Goal: Task Accomplishment & Management: Complete application form

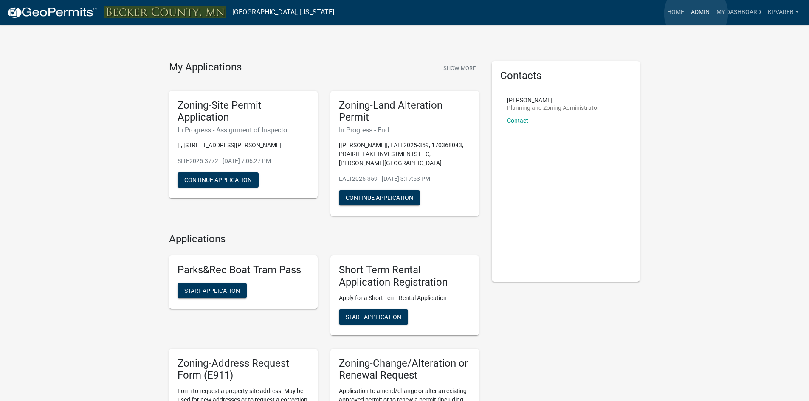
click at [696, 14] on link "Admin" at bounding box center [699, 12] width 25 height 16
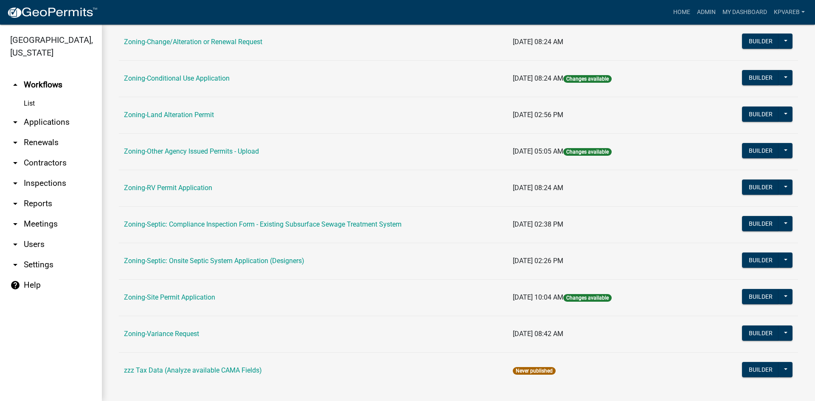
scroll to position [244, 0]
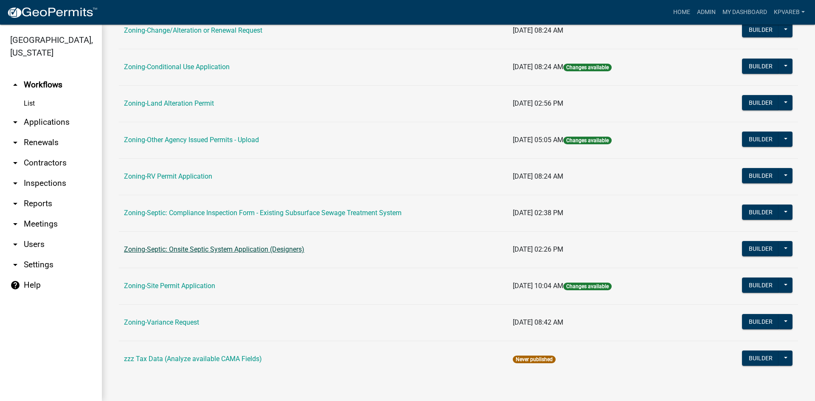
click at [276, 249] on link "Zoning-Septic: Onsite Septic System Application (Designers)" at bounding box center [214, 249] width 180 height 8
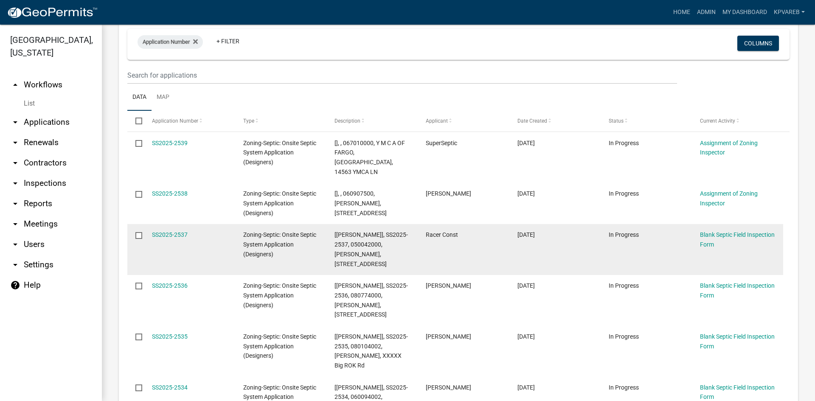
scroll to position [170, 0]
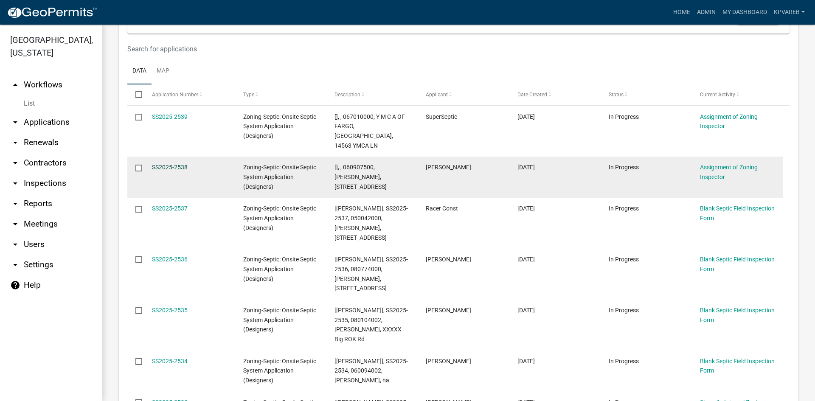
click at [182, 164] on link "SS2025-2538" at bounding box center [170, 167] width 36 height 7
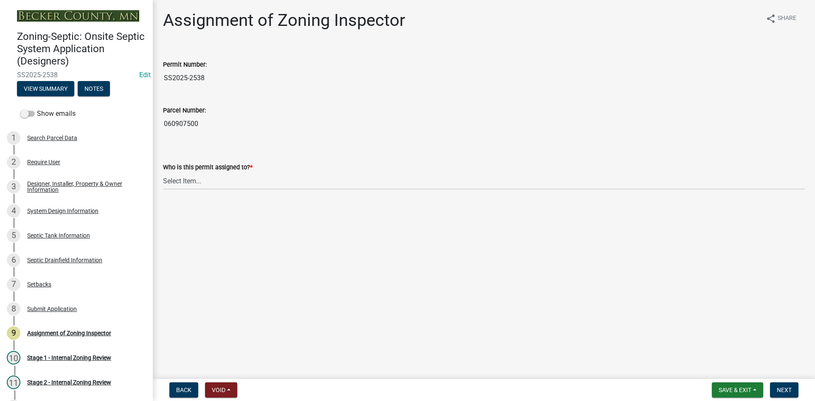
drag, startPoint x: 163, startPoint y: 125, endPoint x: 200, endPoint y: 126, distance: 37.0
click at [200, 126] on input "060907500" at bounding box center [484, 123] width 642 height 17
click at [194, 181] on select "Select Item... [PERSON_NAME] [PERSON_NAME] [PERSON_NAME] [PERSON_NAME] [PERSON_…" at bounding box center [484, 180] width 642 height 17
click at [163, 172] on select "Select Item... [PERSON_NAME] [PERSON_NAME] [PERSON_NAME] [PERSON_NAME] [PERSON_…" at bounding box center [484, 180] width 642 height 17
select select "7bfe52ba-73b7-4ac1-9bde-d3bb601555ca"
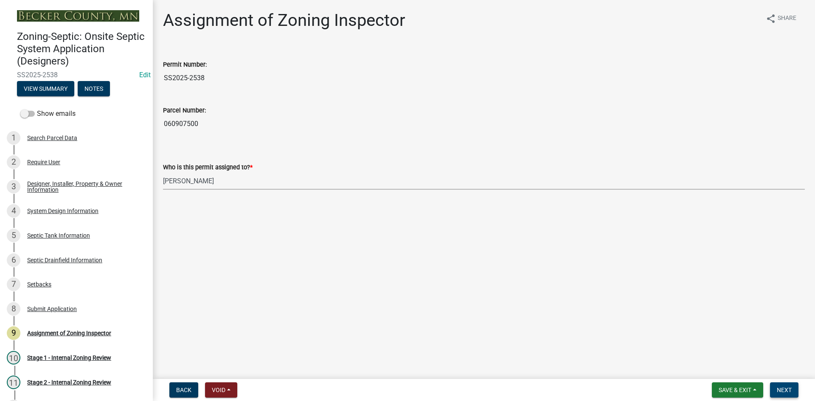
click at [781, 387] on span "Next" at bounding box center [784, 390] width 15 height 7
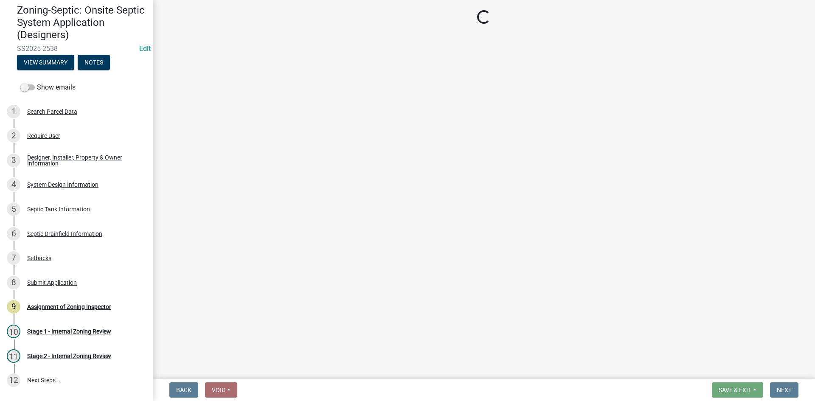
scroll to position [97, 0]
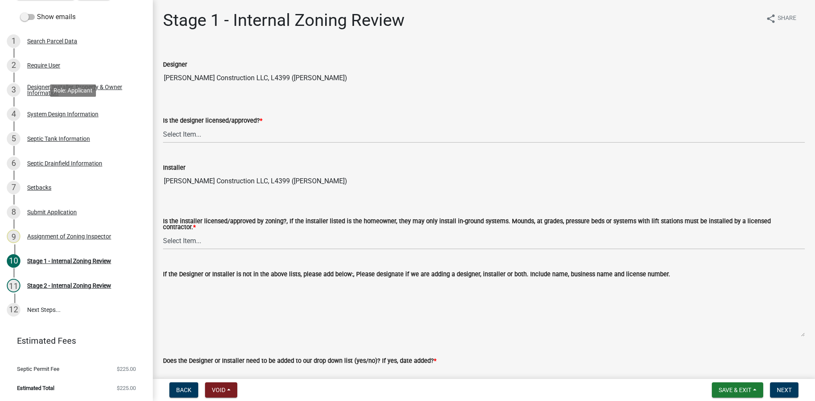
click at [88, 113] on div "System Design Information" at bounding box center [62, 114] width 71 height 6
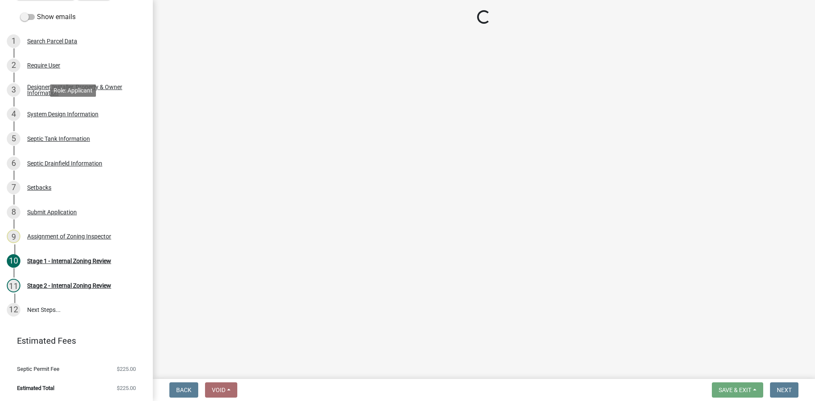
select select "8ba21533-2acf-4cc6-95e5-280e4aabd5a3"
select select "25258e87-3ef9-4f1c-a5f1-75a1d463abfb"
select select "011fbff4-a41d-4a75-9bd8-71c7e6c69e0d"
select select "85fdfef2-2683-4311-b5d5-5505f6411127"
select select "d95a9312-c8a1-4ec7-8581-25dbcf440a1f"
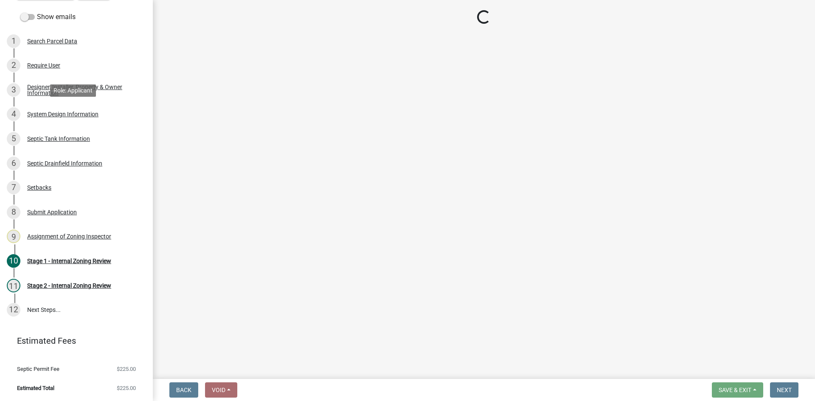
select select "1002d2f5-04ee-41f0-9277-2fadb170a736"
select select "ef698bf5-6172-44c1-9ffb-522c07469aed"
select select "a0c59fcd-b61c-4c3a-90a8-e70849750c47"
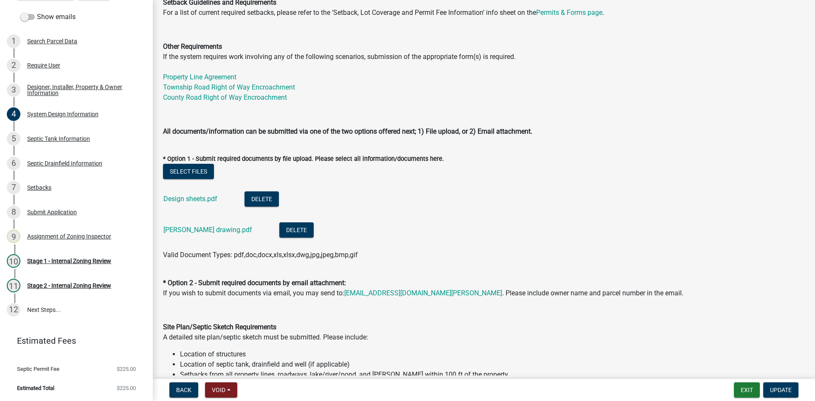
scroll to position [340, 0]
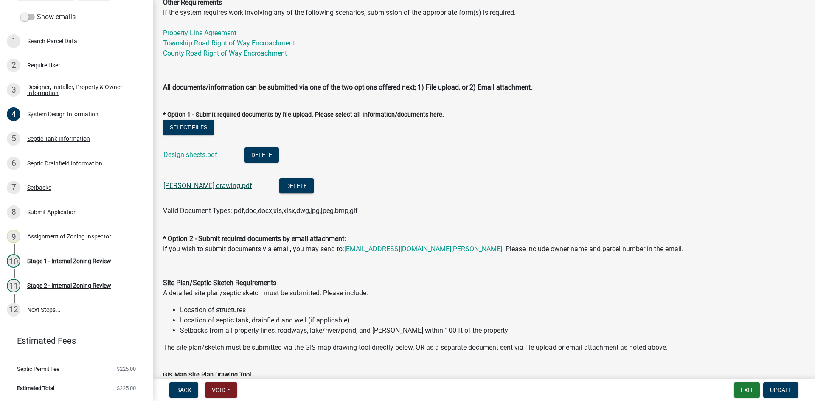
click at [206, 184] on link "[PERSON_NAME] drawing.pdf" at bounding box center [207, 186] width 89 height 8
click at [203, 152] on link "Design sheets.pdf" at bounding box center [190, 155] width 54 height 8
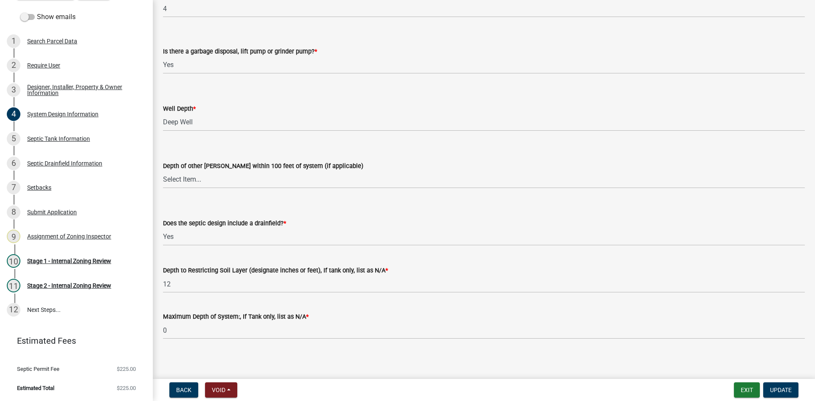
scroll to position [1623, 0]
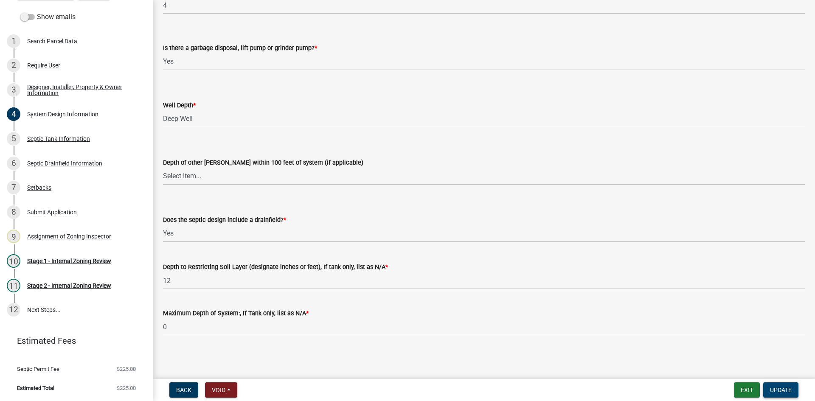
click at [778, 385] on button "Update" at bounding box center [780, 389] width 35 height 15
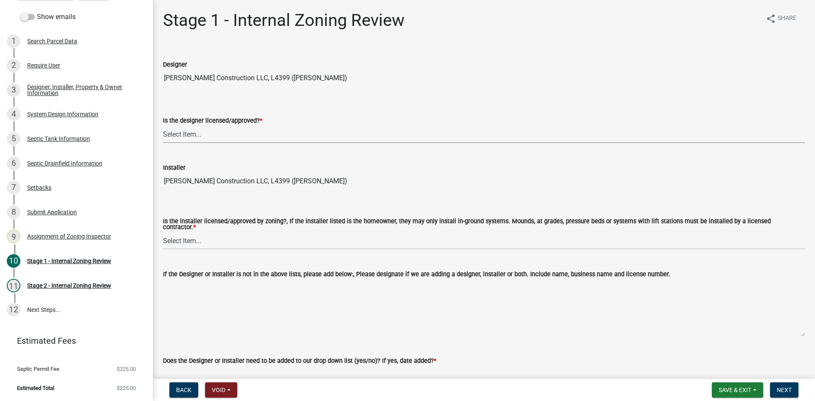
drag, startPoint x: 193, startPoint y: 130, endPoint x: 195, endPoint y: 140, distance: 9.6
click at [193, 130] on select "Select Item... Yes No" at bounding box center [484, 134] width 642 height 17
click at [163, 126] on select "Select Item... Yes No" at bounding box center [484, 134] width 642 height 17
select select "49e49f1e-3b32-4342-8c2e-9cbd4919fe4d"
drag, startPoint x: 186, startPoint y: 238, endPoint x: 186, endPoint y: 233, distance: 4.3
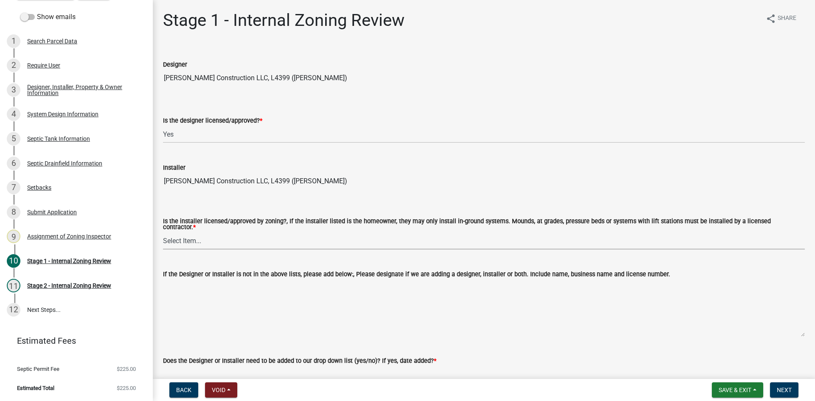
click at [186, 236] on select "Select Item... Yes No" at bounding box center [484, 240] width 642 height 17
click at [163, 232] on select "Select Item... Yes No" at bounding box center [484, 240] width 642 height 17
select select "ca07ae0a-7638-46ff-ada2-c67ca3524324"
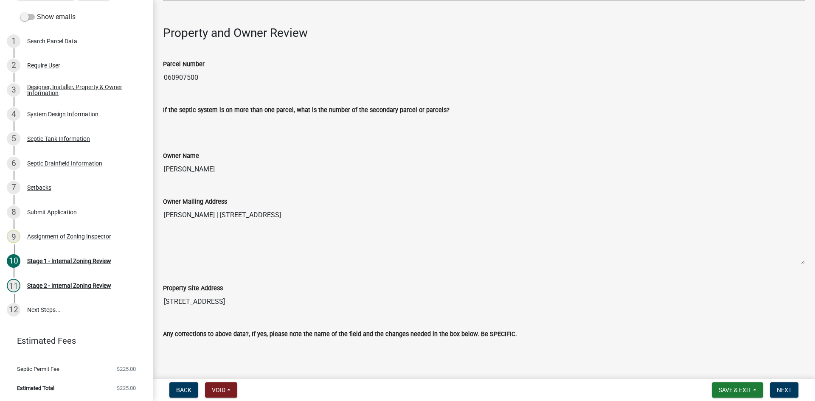
scroll to position [255, 0]
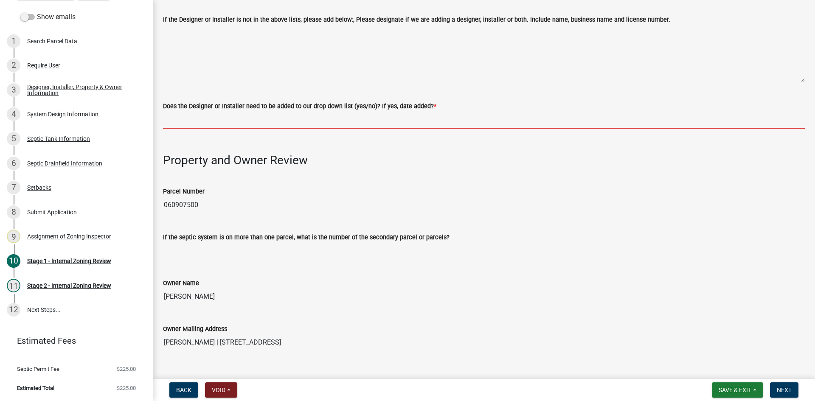
click at [194, 118] on input "Does the Designer or Installer need to be added to our drop down list (yes/no)?…" at bounding box center [484, 119] width 642 height 17
type input "NO"
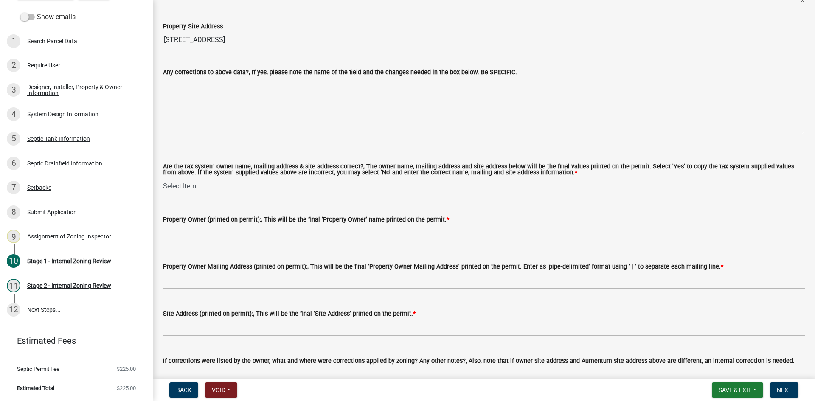
scroll to position [722, 0]
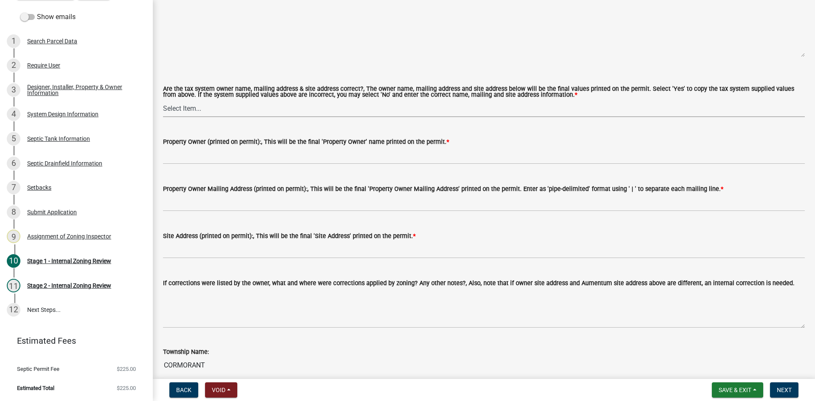
click at [198, 107] on select "Select Item... Yes No" at bounding box center [484, 108] width 642 height 17
click at [163, 100] on select "Select Item... Yes No" at bounding box center [484, 108] width 642 height 17
select select "ec75a761-93b4-47c5-8535-fea253c32937"
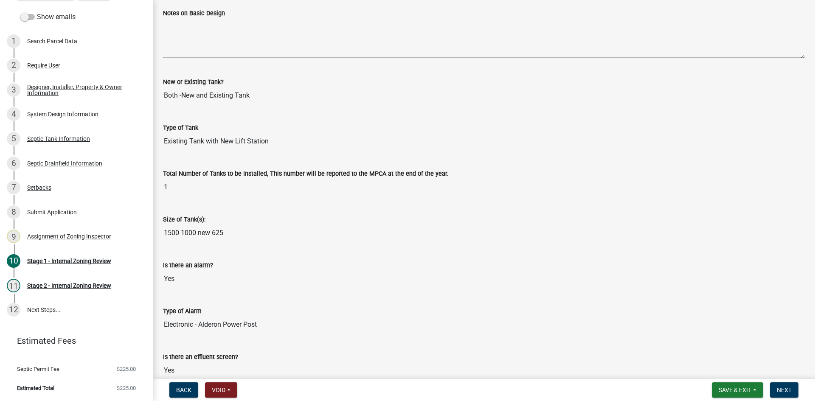
scroll to position [1879, 0]
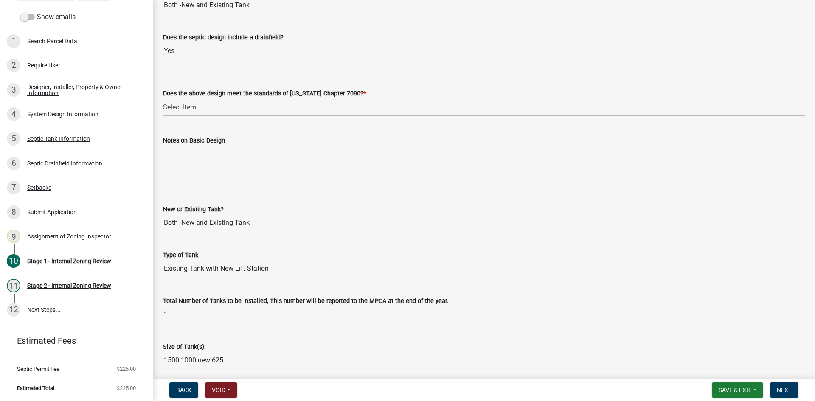
click at [204, 103] on select "Select Item... Yes No" at bounding box center [484, 106] width 642 height 17
click at [163, 98] on select "Select Item... Yes No" at bounding box center [484, 106] width 642 height 17
select select "bcbb982e-a48c-4b4a-a83b-ed1363446a86"
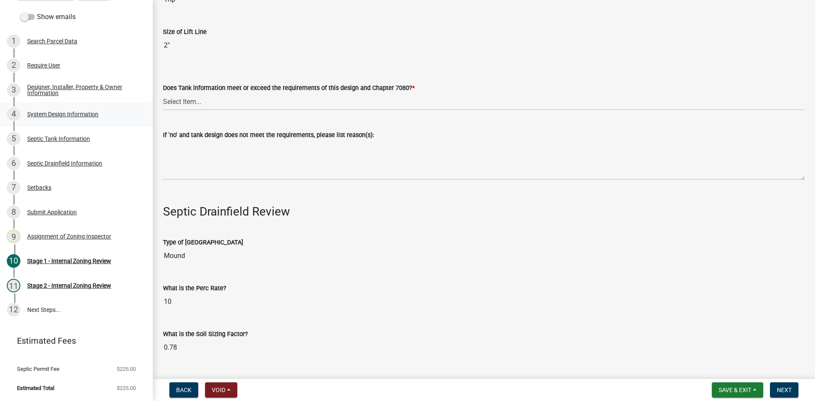
scroll to position [2516, 0]
click at [186, 94] on select "Select Item... Yes No" at bounding box center [484, 100] width 642 height 17
click at [163, 92] on select "Select Item... Yes No" at bounding box center [484, 100] width 642 height 17
select select "47a2a5dd-5977-4941-8e6f-09ff03cdfb75"
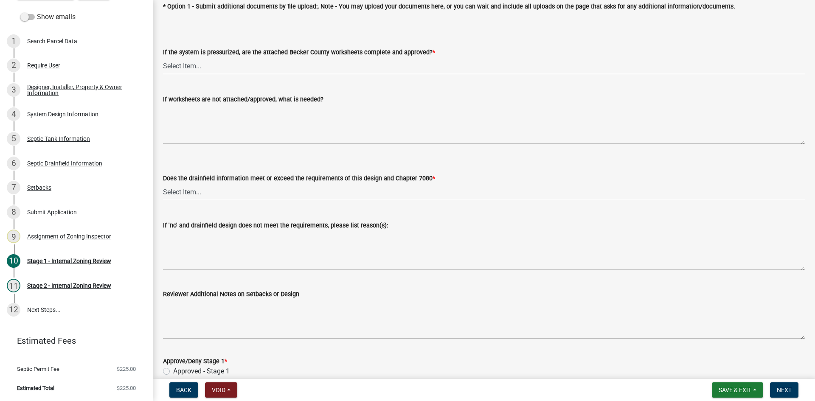
scroll to position [3153, 0]
click at [185, 63] on select "Select Item... Yes No NA" at bounding box center [484, 64] width 642 height 17
click at [163, 56] on select "Select Item... Yes No NA" at bounding box center [484, 64] width 642 height 17
select select "3f5b086d-5a4c-4236-93bc-fa7bf4d11838"
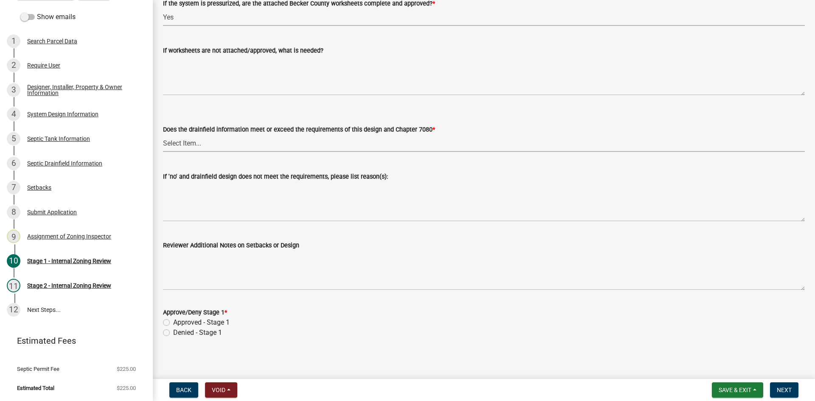
click at [203, 140] on select "Select Item... Yes No" at bounding box center [484, 143] width 642 height 17
click at [163, 135] on select "Select Item... Yes No" at bounding box center [484, 143] width 642 height 17
select select "888a8260-2be6-47f2-a4de-b9f453a4d3bc"
click at [173, 318] on label "Approved - Stage 1" at bounding box center [201, 322] width 56 height 10
click at [173, 318] on input "Approved - Stage 1" at bounding box center [176, 320] width 6 height 6
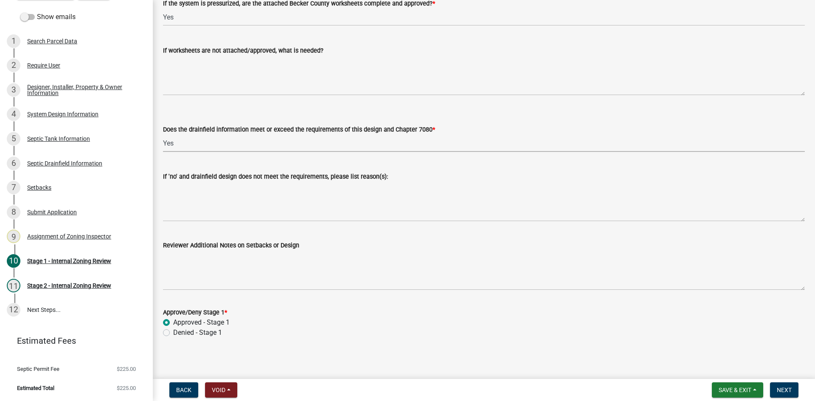
radio input "true"
click at [173, 320] on label "Approved - Stage 1" at bounding box center [201, 322] width 56 height 10
click at [173, 320] on input "Approved - Stage 1" at bounding box center [176, 320] width 6 height 6
click at [788, 396] on button "Next" at bounding box center [784, 389] width 28 height 15
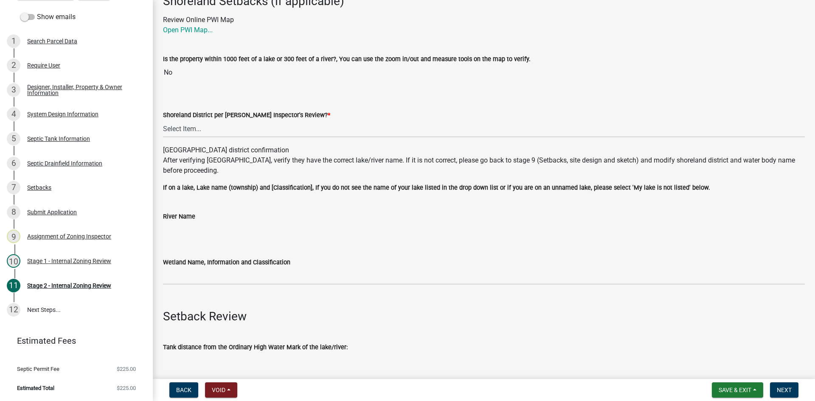
scroll to position [0, 0]
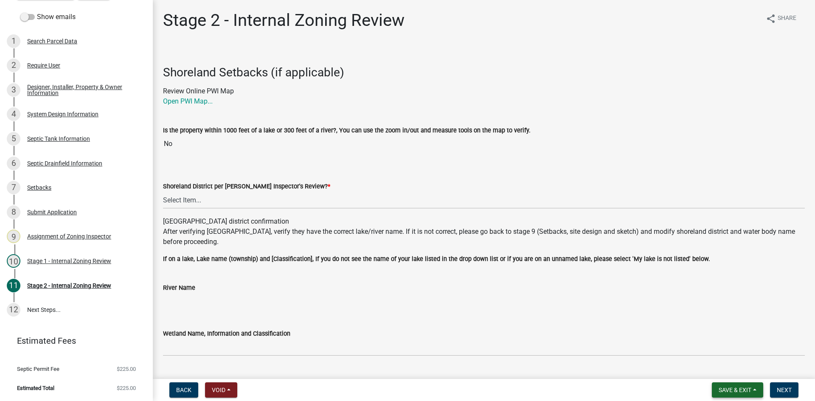
click at [727, 388] on span "Save & Exit" at bounding box center [735, 390] width 33 height 7
click at [728, 365] on button "Save & Exit" at bounding box center [729, 368] width 68 height 20
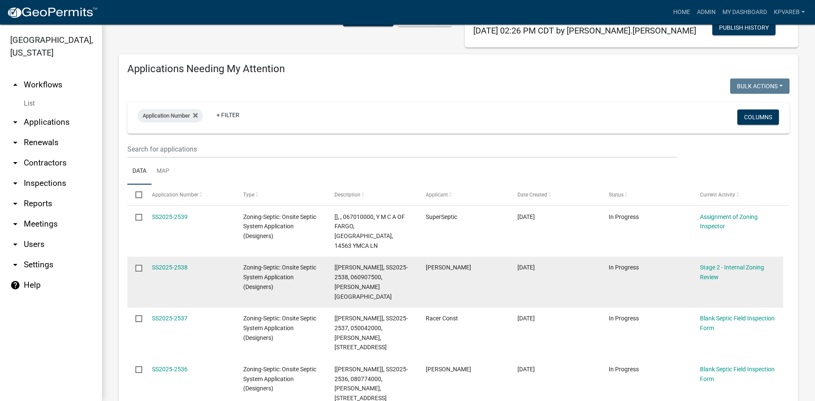
scroll to position [85, 0]
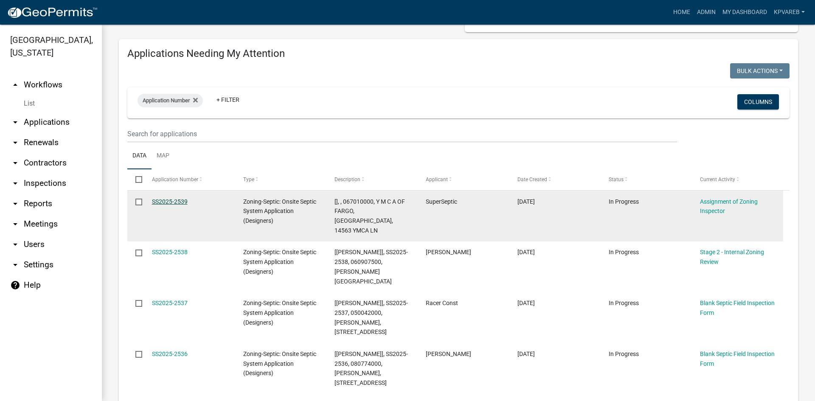
click at [178, 200] on link "SS2025-2539" at bounding box center [170, 201] width 36 height 7
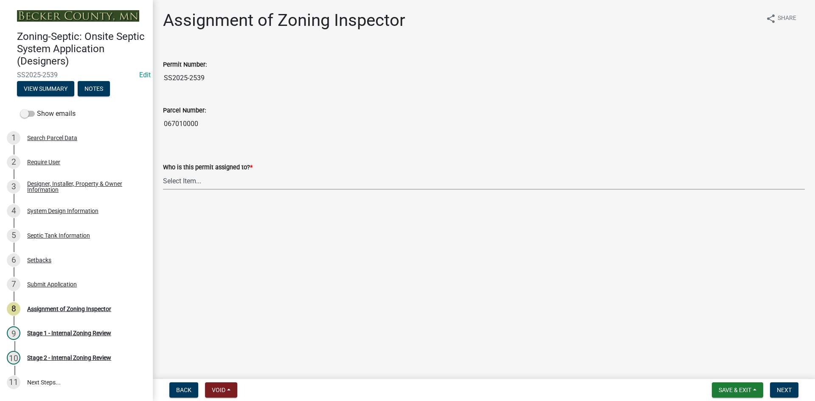
click at [191, 186] on select "Select Item... [PERSON_NAME] [PERSON_NAME] [PERSON_NAME] [PERSON_NAME] [PERSON_…" at bounding box center [484, 180] width 642 height 17
click at [163, 172] on select "Select Item... [PERSON_NAME] [PERSON_NAME] [PERSON_NAME] [PERSON_NAME] [PERSON_…" at bounding box center [484, 180] width 642 height 17
select select "7bfe52ba-73b7-4ac1-9bde-d3bb601555ca"
click at [792, 391] on span "Next" at bounding box center [784, 390] width 15 height 7
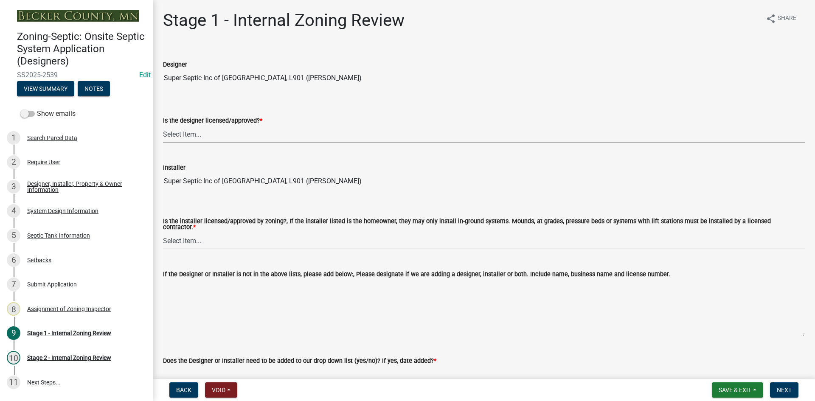
drag, startPoint x: 177, startPoint y: 135, endPoint x: 180, endPoint y: 140, distance: 5.3
click at [177, 135] on select "Select Item... Yes No" at bounding box center [484, 134] width 642 height 17
click at [163, 126] on select "Select Item... Yes No" at bounding box center [484, 134] width 642 height 17
select select "49e49f1e-3b32-4342-8c2e-9cbd4919fe4d"
drag, startPoint x: 194, startPoint y: 236, endPoint x: 196, endPoint y: 245, distance: 8.6
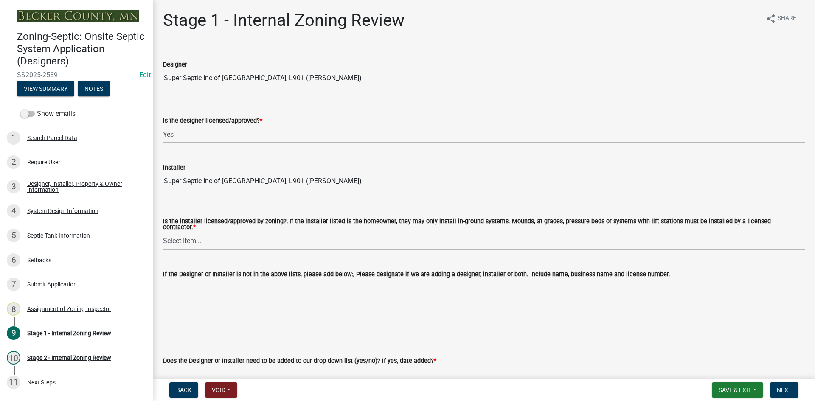
click at [194, 236] on select "Select Item... Yes No" at bounding box center [484, 240] width 642 height 17
click at [163, 232] on select "Select Item... Yes No" at bounding box center [484, 240] width 642 height 17
select select "ca07ae0a-7638-46ff-ada2-c67ca3524324"
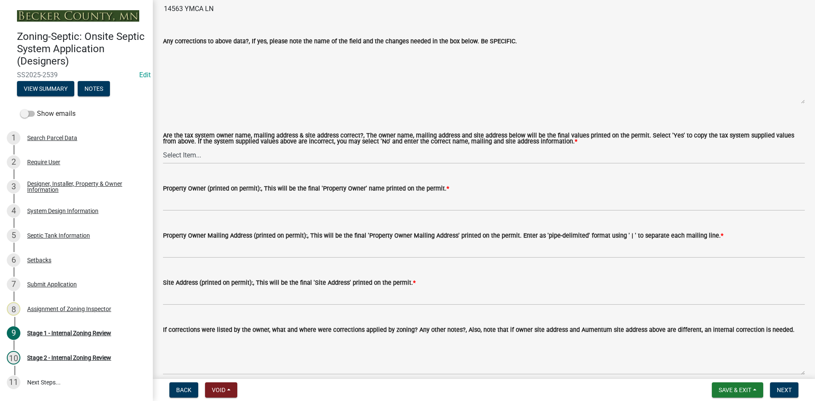
scroll to position [679, 0]
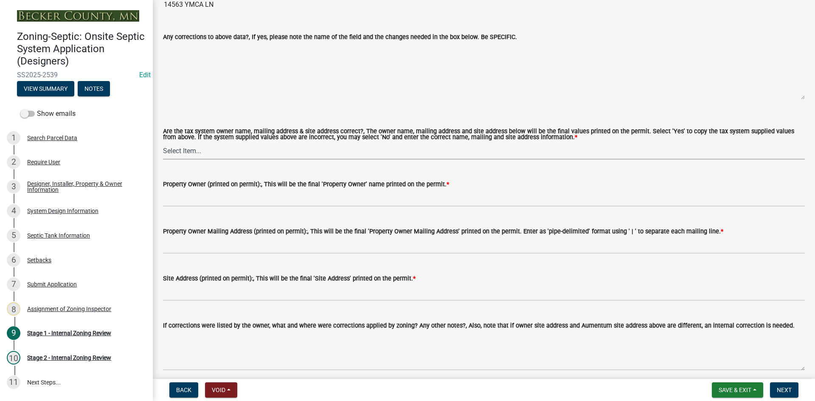
click at [186, 145] on select "Select Item... Yes No" at bounding box center [484, 150] width 642 height 17
click at [163, 142] on select "Select Item... Yes No" at bounding box center [484, 150] width 642 height 17
select select "ec75a761-93b4-47c5-8535-fea253c32937"
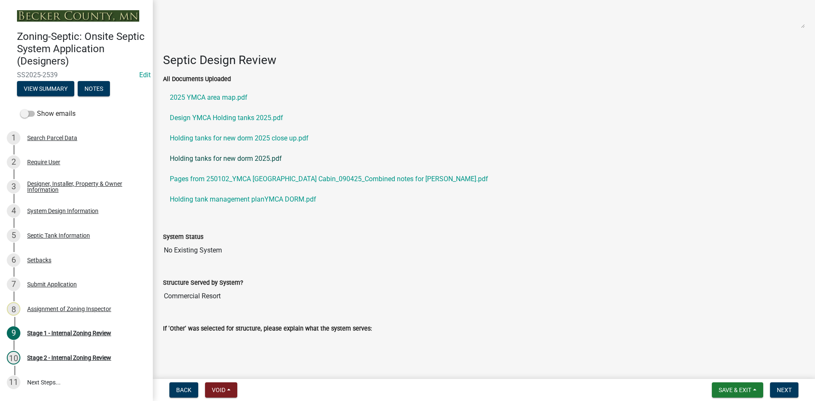
scroll to position [1200, 0]
click at [216, 93] on link "2025 YMCA area map.pdf" at bounding box center [484, 97] width 642 height 20
click at [241, 112] on link "Design YMCA Holding tanks 2025.pdf" at bounding box center [484, 117] width 642 height 20
click at [257, 156] on link "Holding tanks for new dorm 2025.pdf" at bounding box center [484, 158] width 642 height 20
click at [236, 152] on link "Holding tanks for new dorm 2025.pdf" at bounding box center [484, 158] width 642 height 20
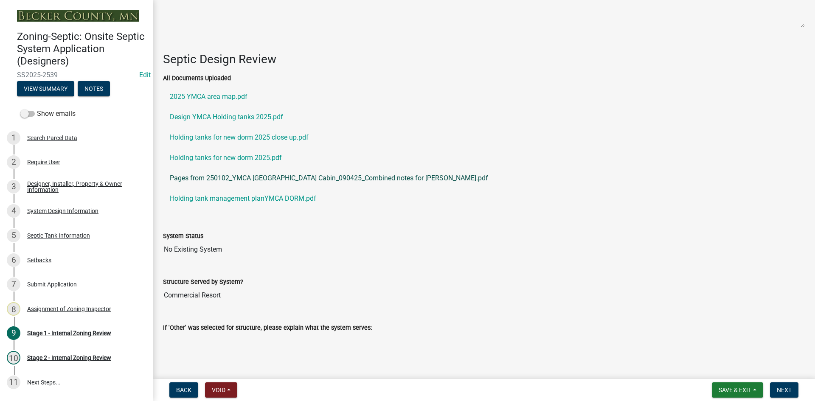
click at [235, 175] on link "Pages from 250102_YMCA [GEOGRAPHIC_DATA] Cabin_090425_Combined notes for [PERSO…" at bounding box center [484, 178] width 642 height 20
click at [253, 111] on link "Design YMCA Holding tanks 2025.pdf" at bounding box center [484, 117] width 642 height 20
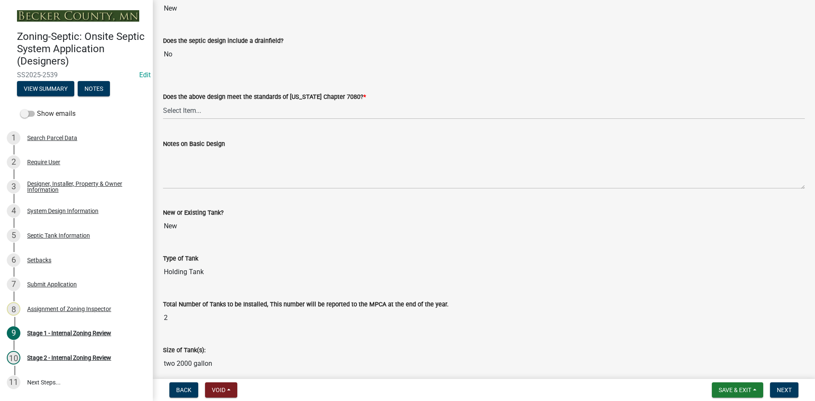
scroll to position [1964, 0]
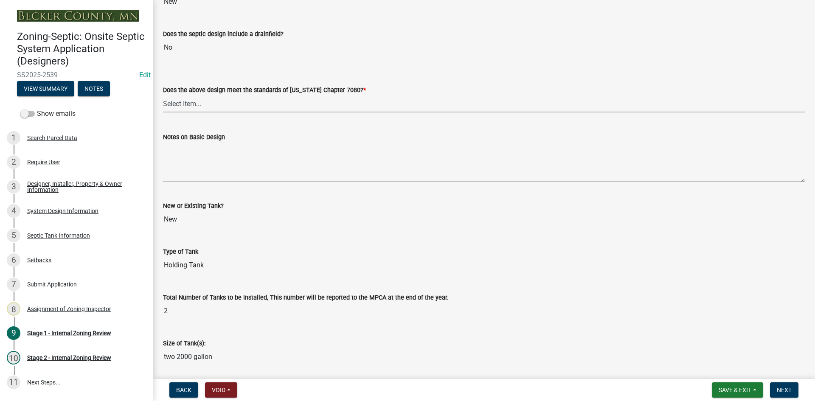
click at [177, 100] on select "Select Item... Yes No" at bounding box center [484, 103] width 642 height 17
click at [163, 95] on select "Select Item... Yes No" at bounding box center [484, 103] width 642 height 17
select select "bcbb982e-a48c-4b4a-a83b-ed1363446a86"
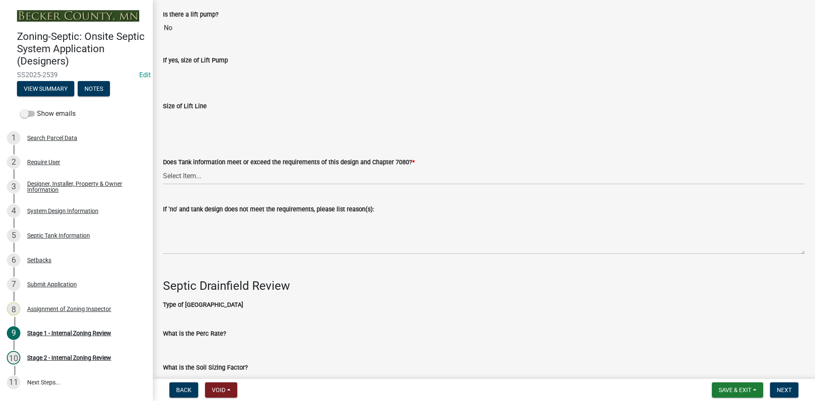
scroll to position [2601, 0]
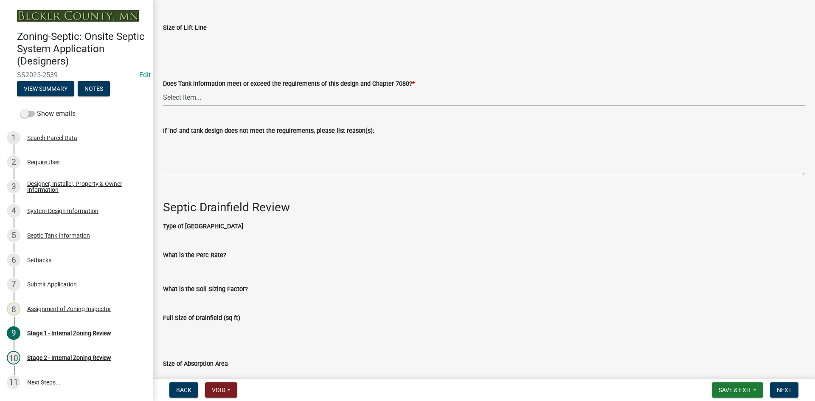
drag, startPoint x: 185, startPoint y: 90, endPoint x: 188, endPoint y: 93, distance: 4.6
click at [185, 90] on select "Select Item... Yes No" at bounding box center [484, 97] width 642 height 17
click at [163, 89] on select "Select Item... Yes No" at bounding box center [484, 97] width 642 height 17
select select "47a2a5dd-5977-4941-8e6f-09ff03cdfb75"
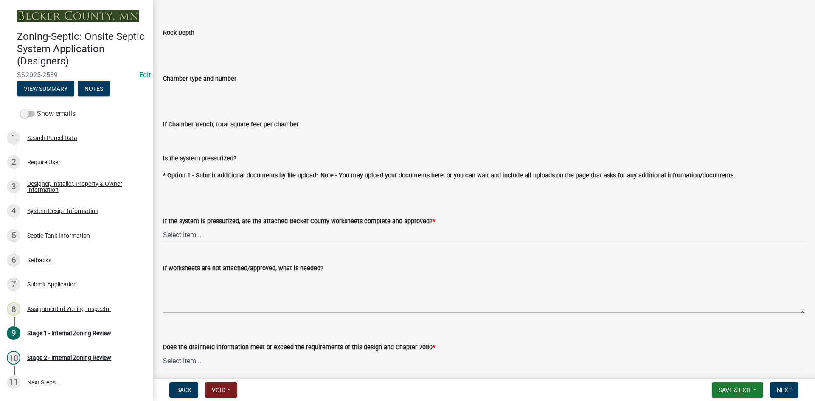
scroll to position [3068, 0]
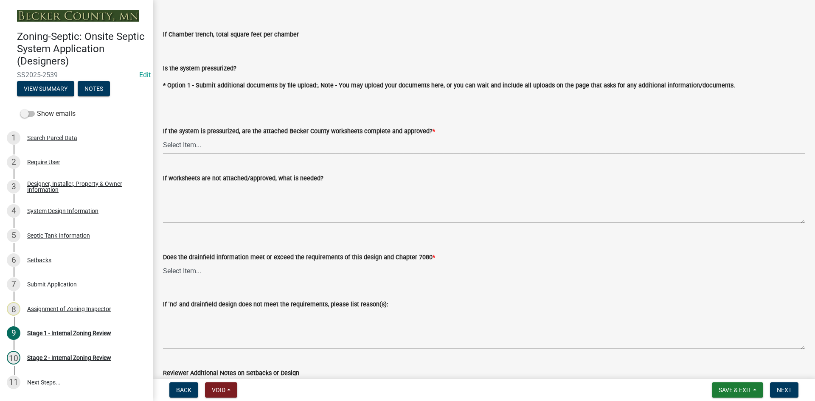
click at [169, 142] on select "Select Item... Yes No NA" at bounding box center [484, 144] width 642 height 17
click at [163, 136] on select "Select Item... Yes No NA" at bounding box center [484, 144] width 642 height 17
select select "bb79d4d7-231b-4b1d-b193-590fb78434b4"
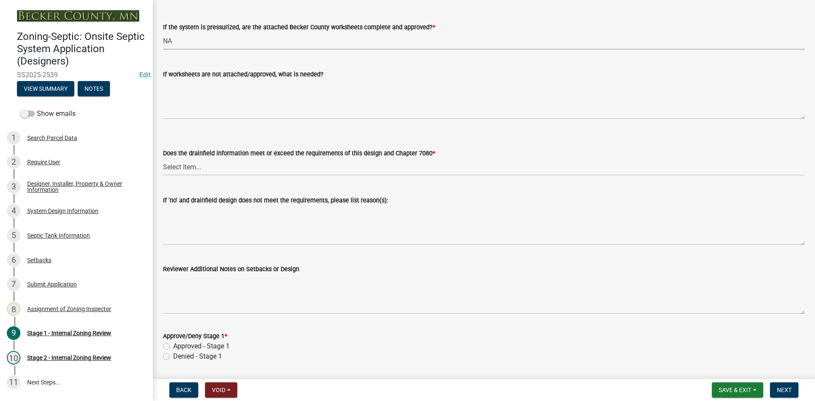
scroll to position [3195, 0]
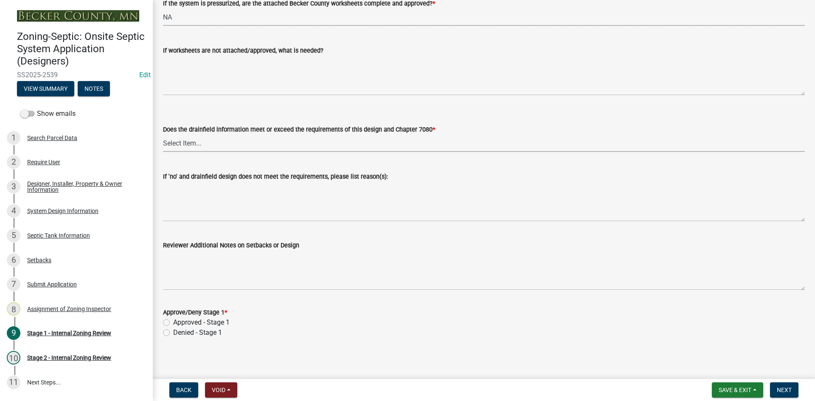
drag, startPoint x: 191, startPoint y: 137, endPoint x: 196, endPoint y: 146, distance: 10.6
click at [191, 137] on select "Select Item... Yes No" at bounding box center [484, 143] width 642 height 17
click at [163, 135] on select "Select Item... Yes No" at bounding box center [484, 143] width 642 height 17
select select "16f67b85-ee8d-44ae-bc4a-b6dc5f12ab64"
click at [163, 320] on div "Approve/Deny Stage 1 * Approved - Stage 1 Denied - Stage 1" at bounding box center [484, 317] width 654 height 41
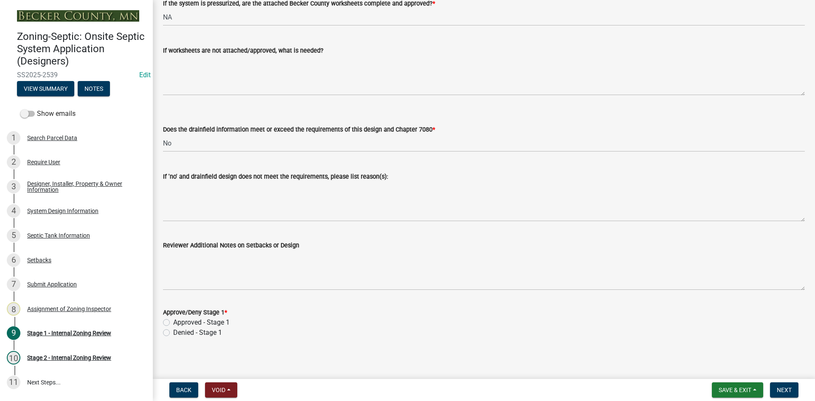
click at [173, 318] on label "Approved - Stage 1" at bounding box center [201, 322] width 56 height 10
click at [173, 318] on input "Approved - Stage 1" at bounding box center [176, 320] width 6 height 6
radio input "true"
click at [780, 387] on span "Next" at bounding box center [784, 390] width 15 height 7
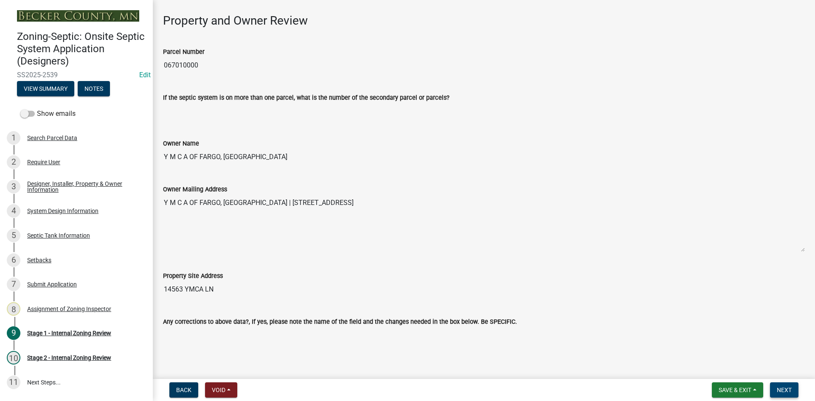
scroll to position [107, 0]
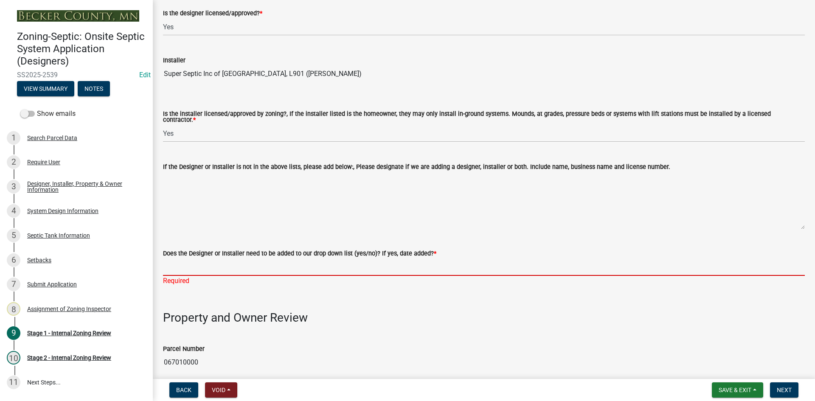
click at [184, 264] on input "Does the Designer or Installer need to be added to our drop down list (yes/no)?…" at bounding box center [484, 266] width 642 height 17
type input "NO"
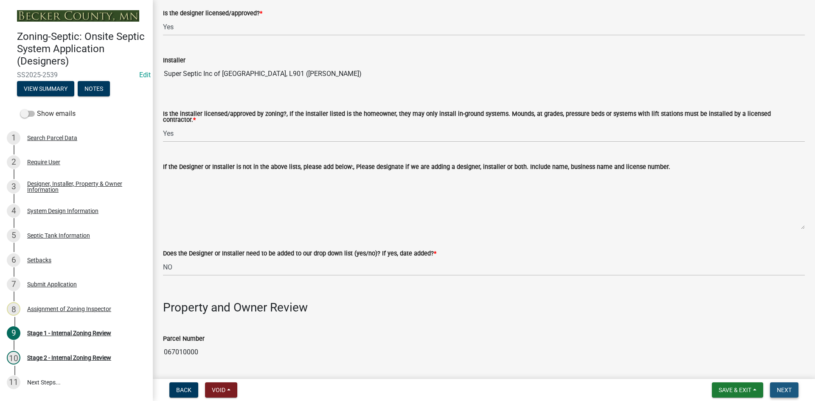
click at [783, 386] on button "Next" at bounding box center [784, 389] width 28 height 15
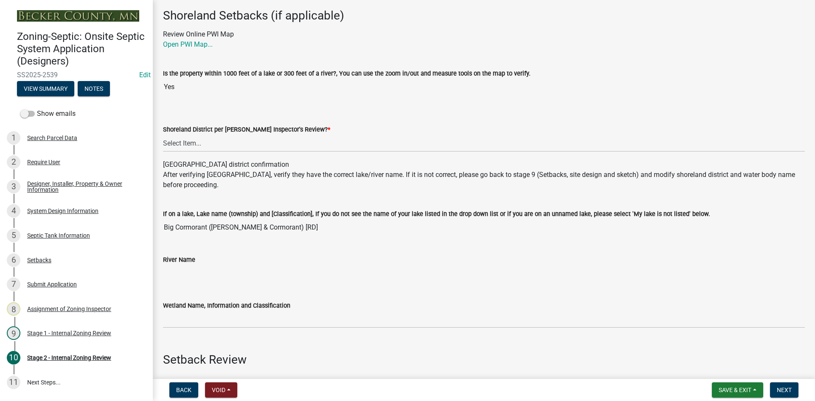
scroll to position [42, 0]
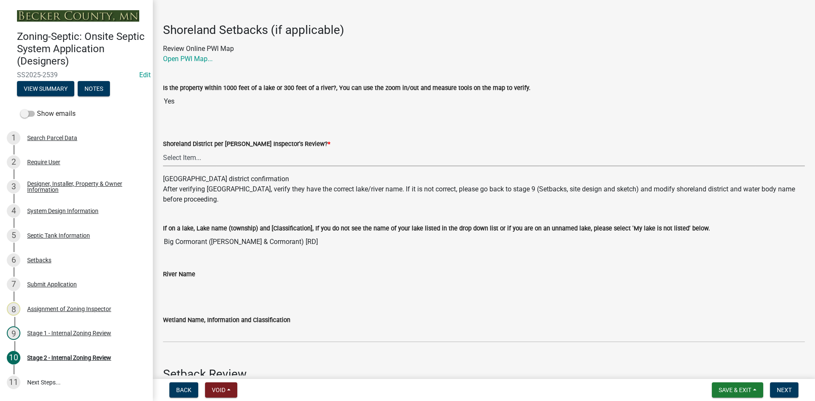
click at [180, 158] on select "Select Item... Yes No" at bounding box center [484, 157] width 642 height 17
click at [163, 149] on select "Select Item... Yes No" at bounding box center [484, 157] width 642 height 17
select select "69d592bb-9906-4277-a6fb-df8686255161"
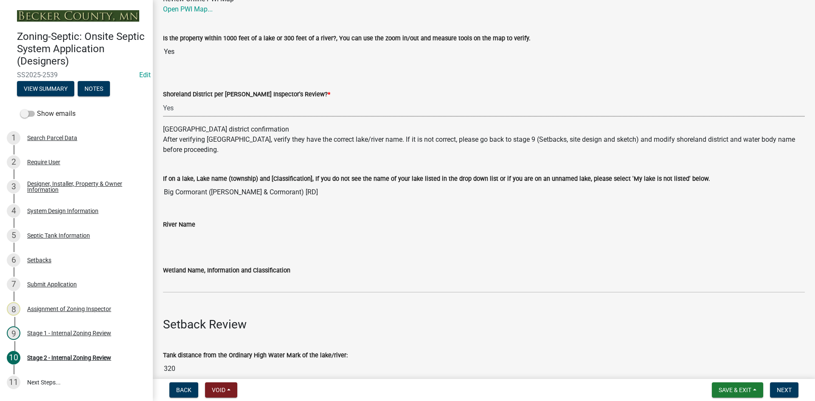
scroll to position [170, 0]
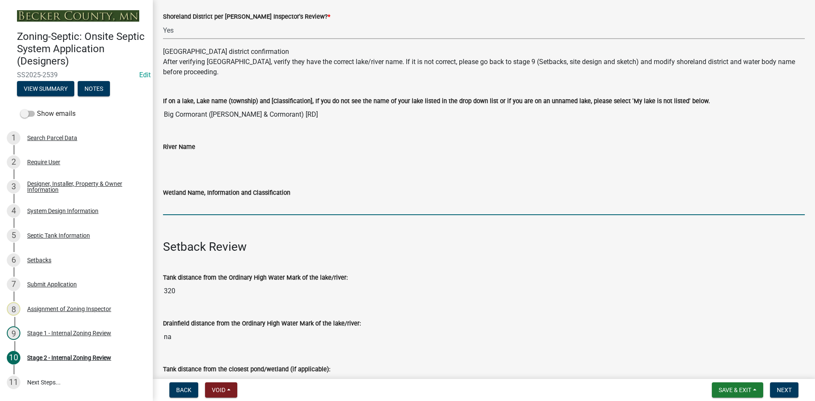
click at [200, 212] on input "Wetland Name, Information and Classification" at bounding box center [484, 206] width 642 height 17
type input "rd100"
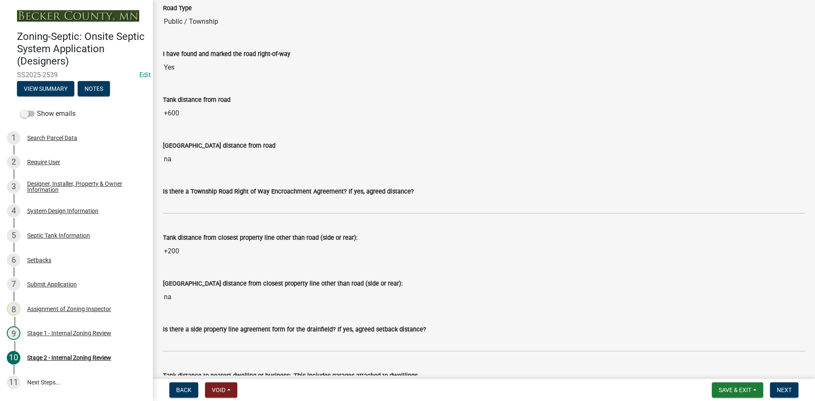
scroll to position [679, 0]
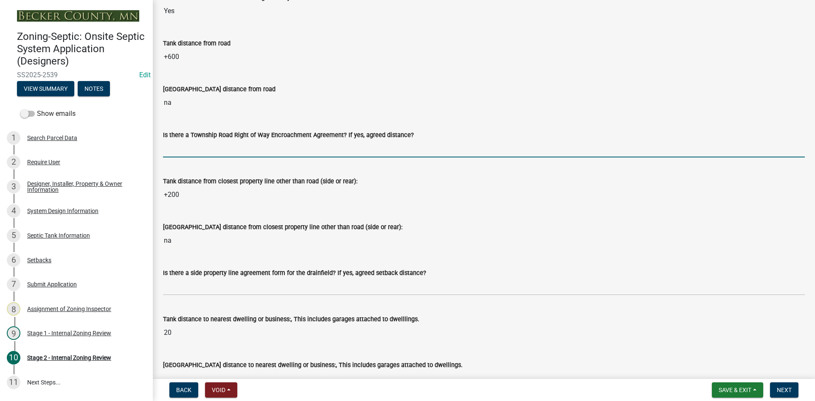
click at [185, 149] on input "Is there a Township Road Right of Way Encroachment Agreement? If yes, agreed di…" at bounding box center [484, 148] width 642 height 17
type input "na"
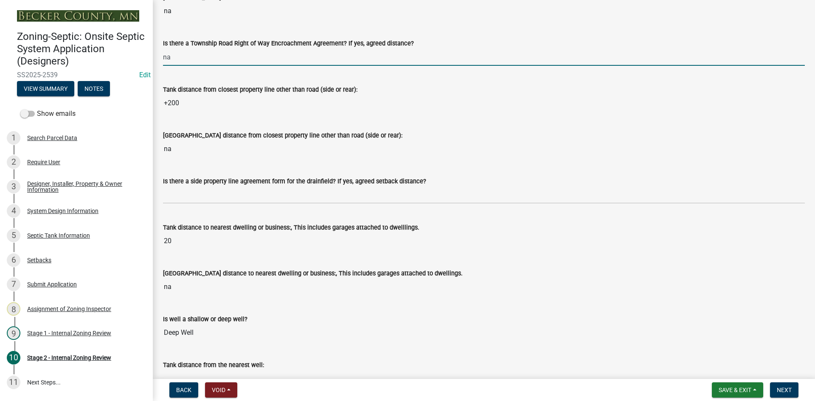
scroll to position [806, 0]
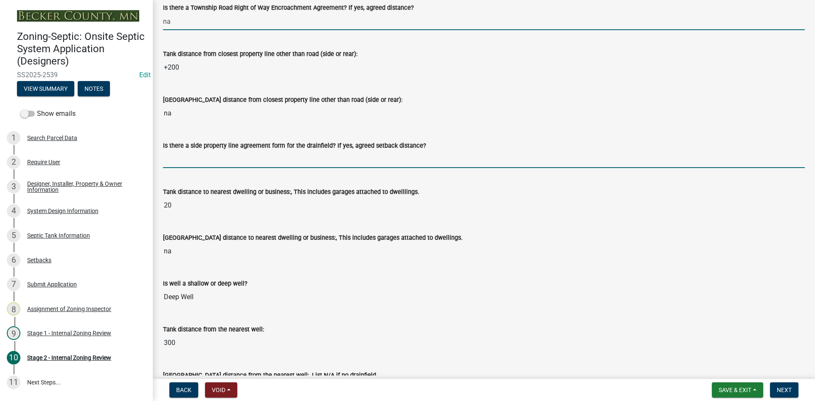
drag, startPoint x: 177, startPoint y: 157, endPoint x: 199, endPoint y: 165, distance: 22.9
click at [177, 157] on input "Is there a side property line agreement form for the drainfield? If yes, agreed…" at bounding box center [484, 159] width 642 height 17
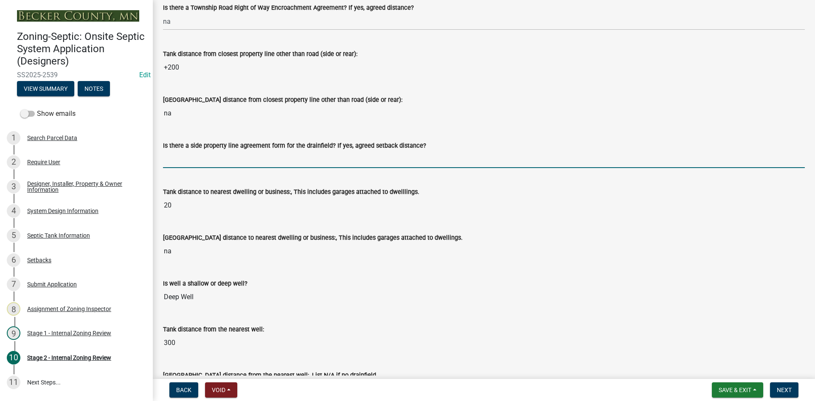
type input "na"
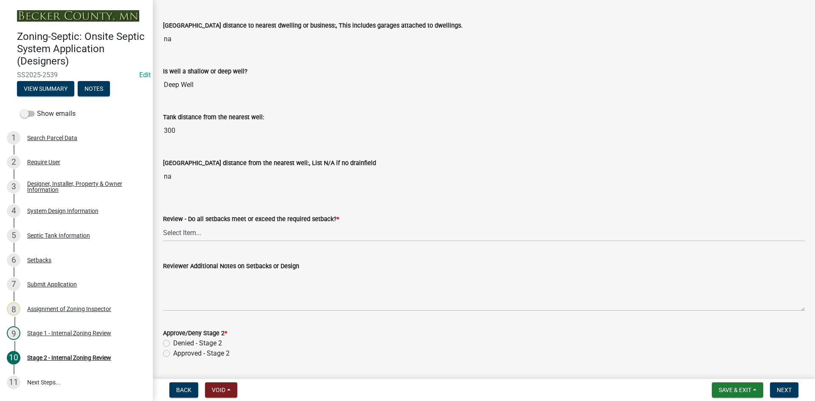
scroll to position [1061, 0]
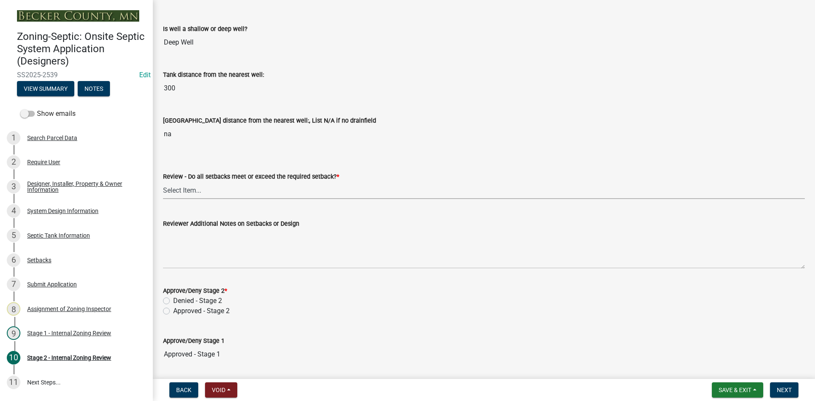
drag, startPoint x: 180, startPoint y: 191, endPoint x: 184, endPoint y: 198, distance: 8.4
click at [180, 191] on select "Select Item... Yes No N/A" at bounding box center [484, 190] width 642 height 17
click at [163, 182] on select "Select Item... Yes No N/A" at bounding box center [484, 190] width 642 height 17
select select "1ad81be4-5d59-46bf-8b7b-d7c0f20ad891"
click at [173, 314] on label "Approved - Stage 2" at bounding box center [201, 311] width 56 height 10
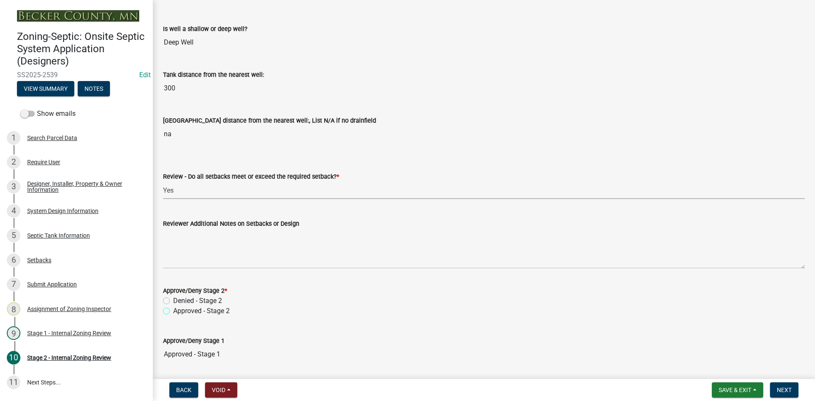
click at [173, 312] on input "Approved - Stage 2" at bounding box center [176, 309] width 6 height 6
radio input "true"
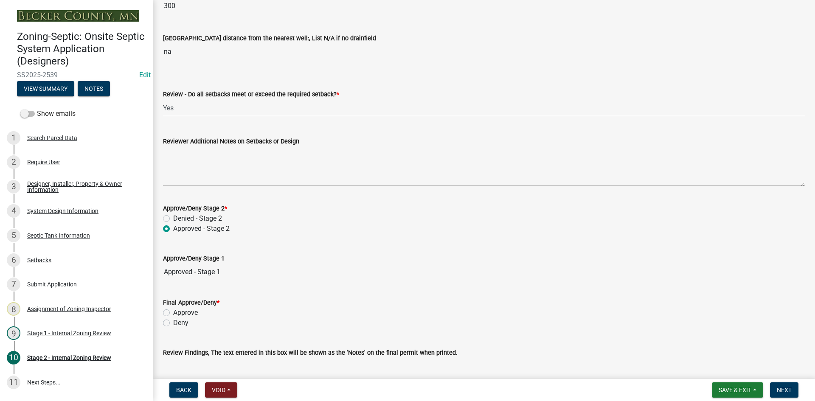
scroll to position [1205, 0]
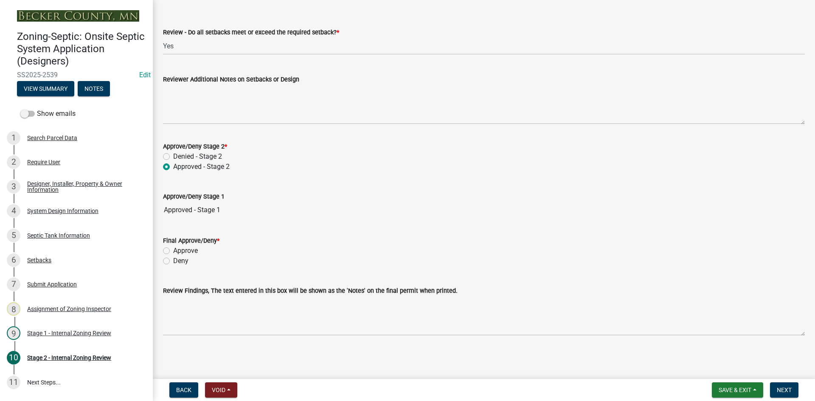
click at [161, 253] on div "Final Approve/Deny * Approve Deny" at bounding box center [484, 245] width 654 height 41
click at [173, 252] on label "Approve" at bounding box center [185, 251] width 25 height 10
click at [173, 251] on input "Approve" at bounding box center [176, 249] width 6 height 6
radio input "true"
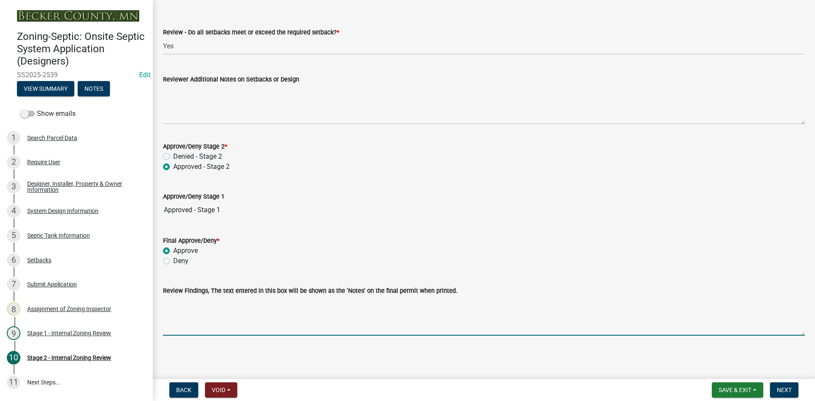
click at [195, 320] on textarea "Review Findings, The text entered in this box will be shown as the 'Notes' on t…" at bounding box center [484, 316] width 642 height 40
click at [261, 300] on textarea "dorm=43 gpd x 16=688 x5=3440 tank" at bounding box center [484, 316] width 642 height 40
click at [290, 303] on textarea "dorm=43 gpd x 16=688 x5=3440 gal tank" at bounding box center [484, 316] width 642 height 40
drag, startPoint x: 315, startPoint y: 305, endPoint x: 321, endPoint y: 302, distance: 6.6
click at [315, 305] on textarea "dorm=43 gpd x 16=688 x5=3440 gal tank capacity installing 2-2000 gal Holding ta…" at bounding box center [484, 316] width 642 height 40
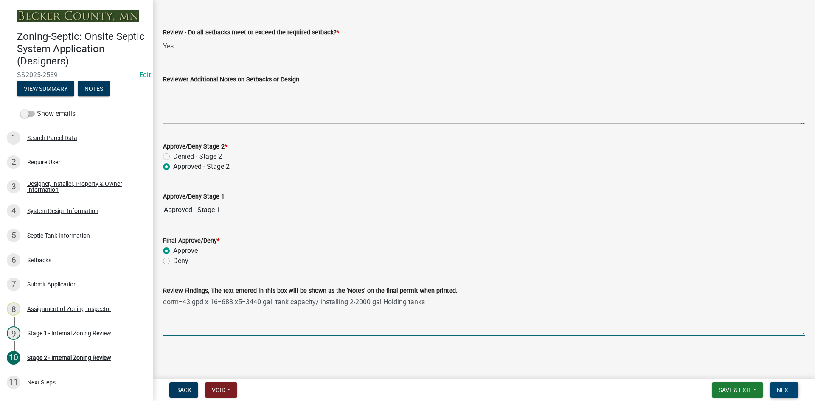
type textarea "dorm=43 gpd x 16=688 x5=3440 gal tank capacity/ installing 2-2000 gal Holding t…"
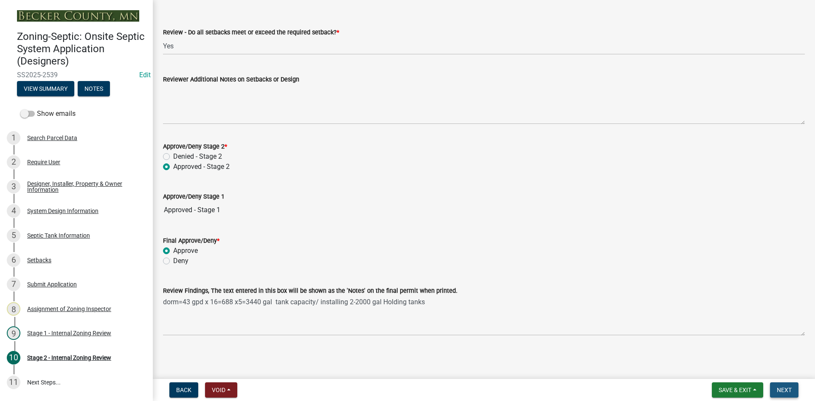
click at [789, 385] on button "Next" at bounding box center [784, 389] width 28 height 15
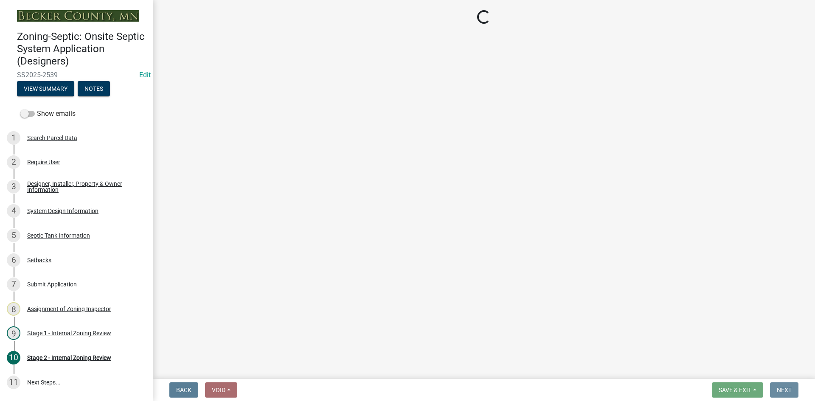
scroll to position [0, 0]
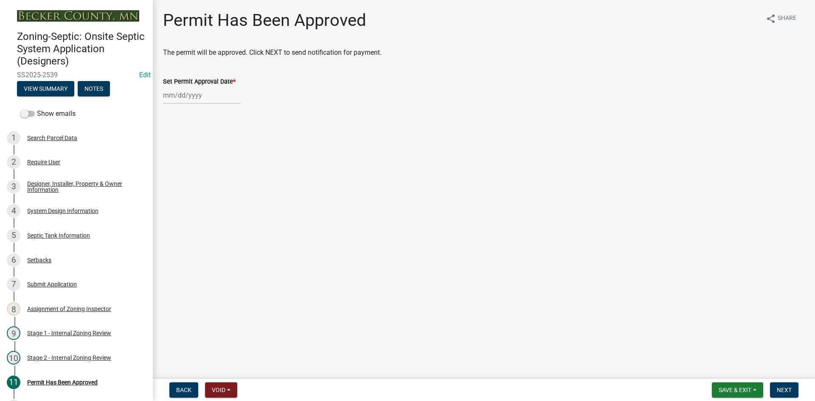
click at [216, 97] on div at bounding box center [202, 95] width 78 height 17
select select "9"
select select "2025"
click at [182, 181] on div "23" at bounding box center [185, 181] width 14 height 14
type input "[DATE]"
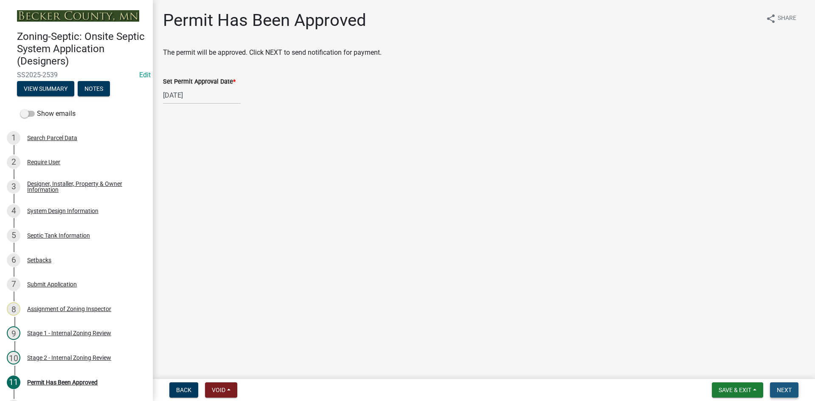
click at [786, 389] on span "Next" at bounding box center [784, 390] width 15 height 7
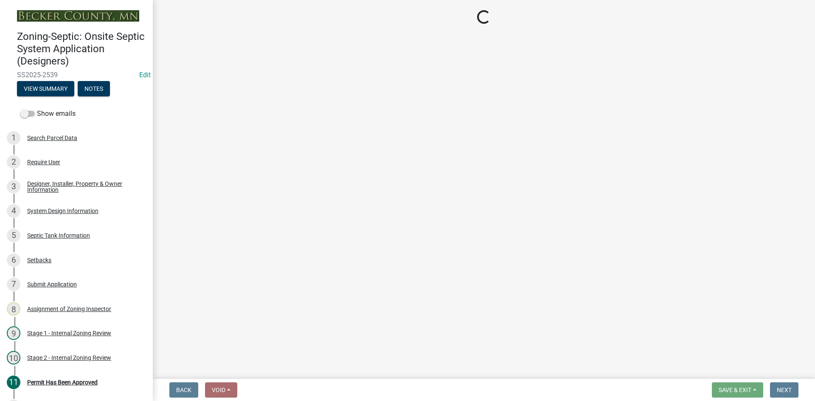
select select "3: 3"
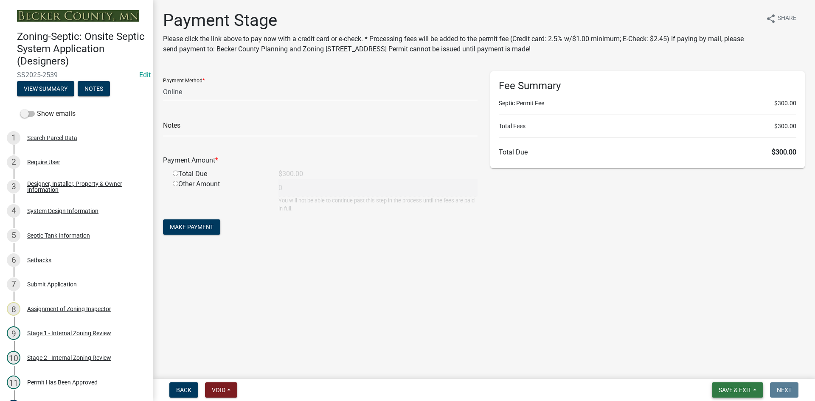
click at [729, 391] on span "Save & Exit" at bounding box center [735, 390] width 33 height 7
click at [718, 367] on button "Save & Exit" at bounding box center [729, 368] width 68 height 20
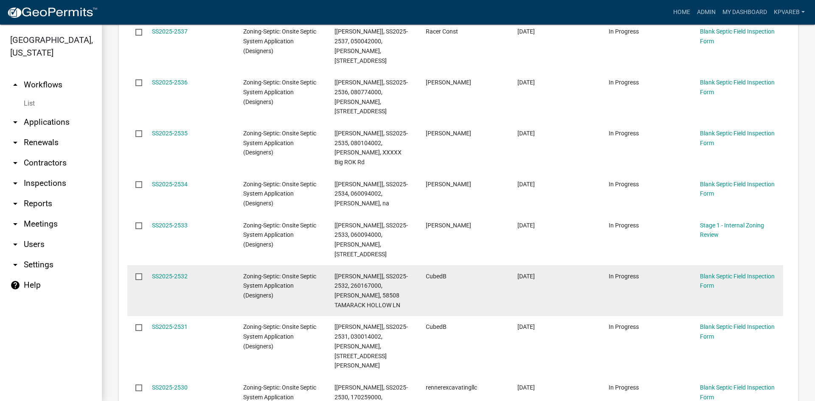
scroll to position [382, 0]
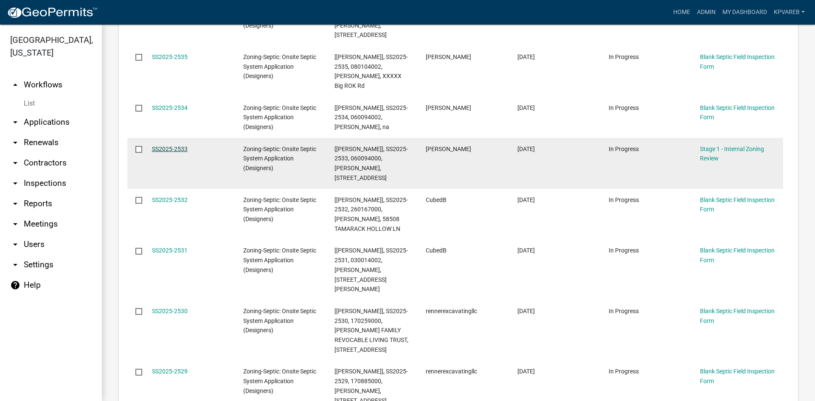
click at [179, 146] on link "SS2025-2533" at bounding box center [170, 149] width 36 height 7
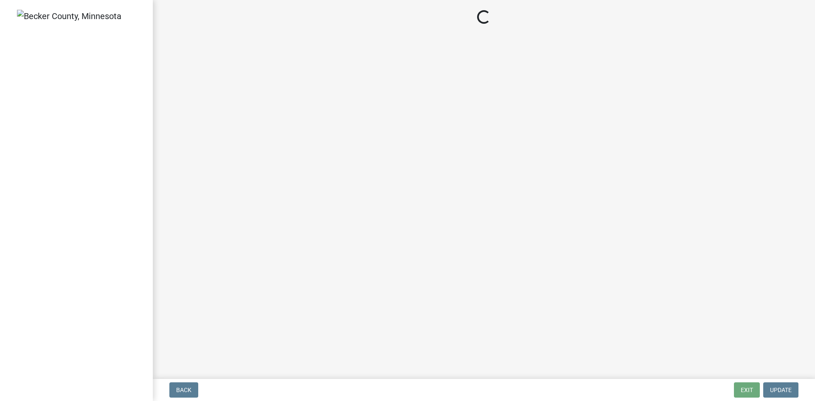
select select "49e49f1e-3b32-4342-8c2e-9cbd4919fe4d"
select select "ca07ae0a-7638-46ff-ada2-c67ca3524324"
select select "ec75a761-93b4-47c5-8535-fea253c32937"
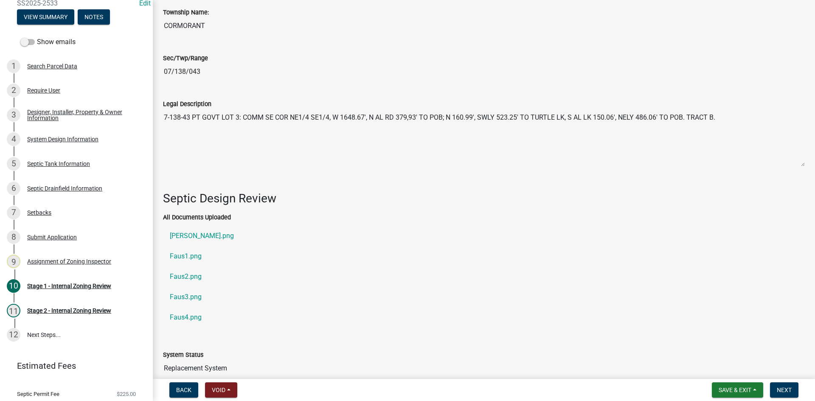
scroll to position [97, 0]
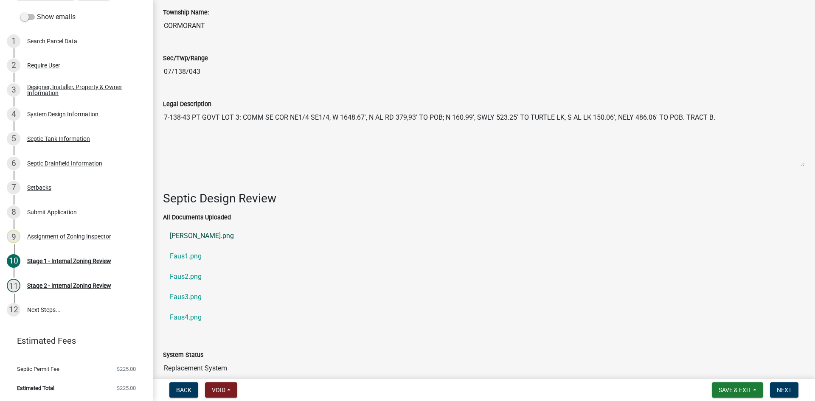
click at [185, 233] on link "[PERSON_NAME].png" at bounding box center [484, 236] width 642 height 20
click at [194, 270] on link "Faus2.png" at bounding box center [484, 277] width 642 height 20
click at [190, 296] on link "Faus3.png" at bounding box center [484, 297] width 642 height 20
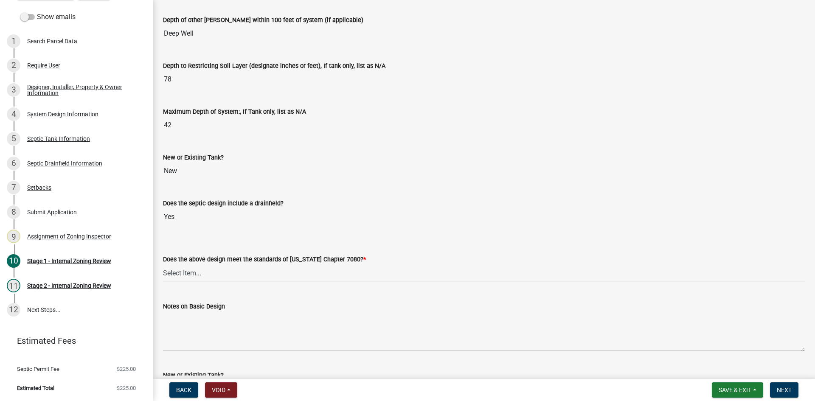
scroll to position [1805, 0]
click at [198, 122] on input "42" at bounding box center [484, 123] width 642 height 17
click at [322, 144] on div "New or Existing Tank? New" at bounding box center [484, 158] width 642 height 39
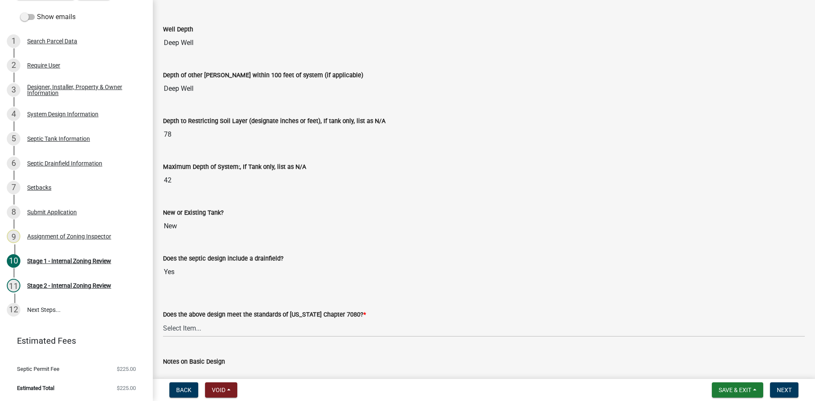
scroll to position [1678, 0]
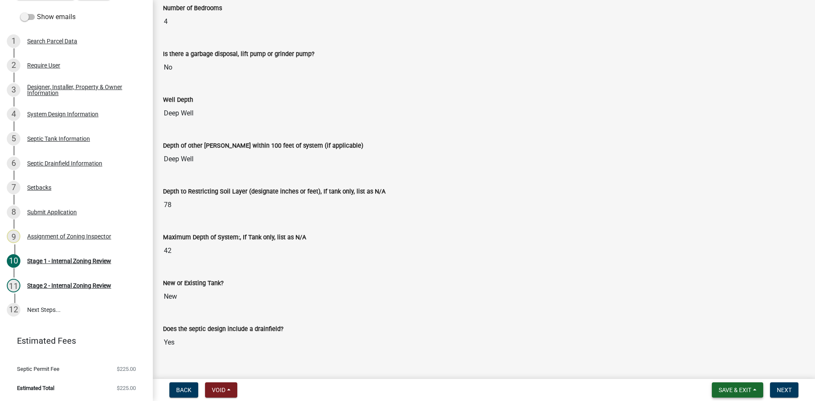
click at [738, 385] on button "Save & Exit" at bounding box center [737, 389] width 51 height 15
click at [733, 369] on button "Save & Exit" at bounding box center [729, 368] width 68 height 20
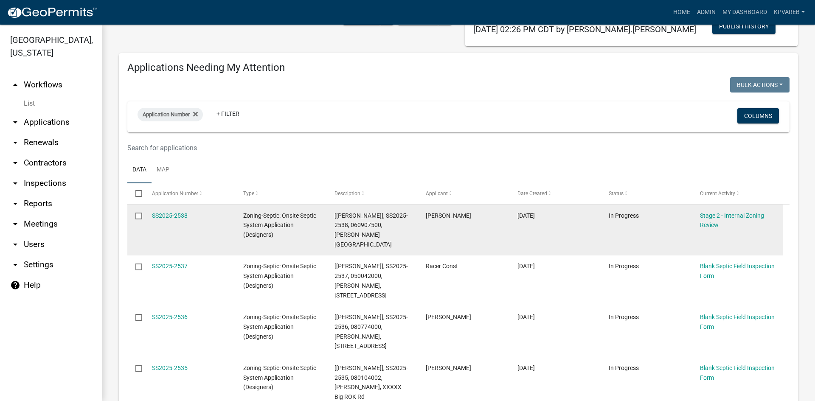
scroll to position [85, 0]
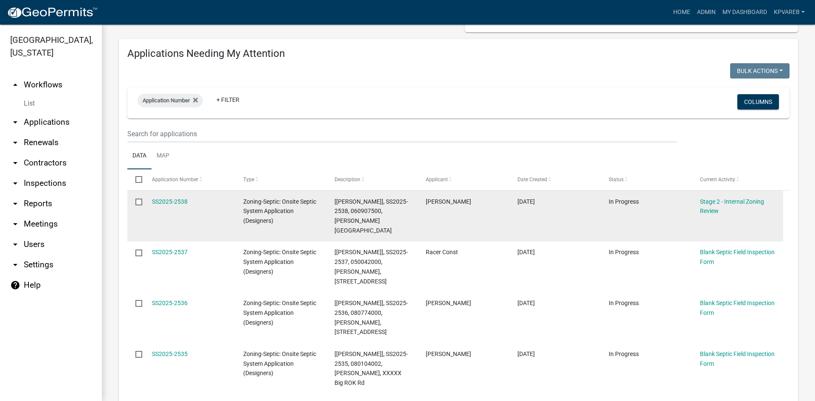
click at [418, 222] on datatable-body-cell "[PERSON_NAME]" at bounding box center [463, 216] width 91 height 51
click at [219, 207] on datatable-body-cell "SS2025-2538" at bounding box center [188, 216] width 91 height 51
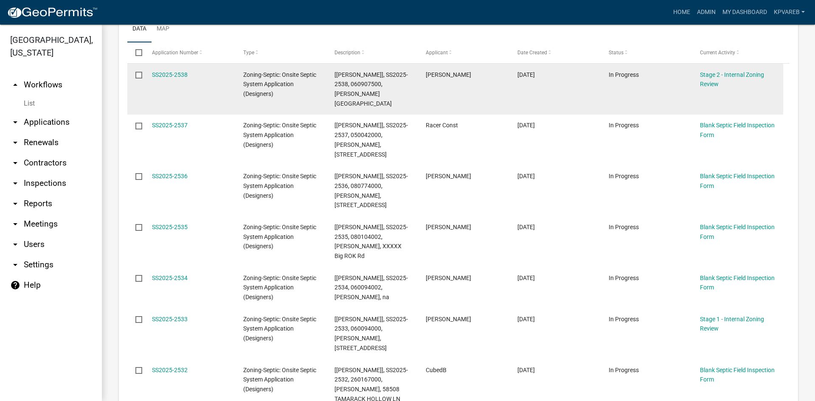
scroll to position [212, 0]
click at [432, 87] on datatable-body-cell "[PERSON_NAME]" at bounding box center [463, 88] width 91 height 51
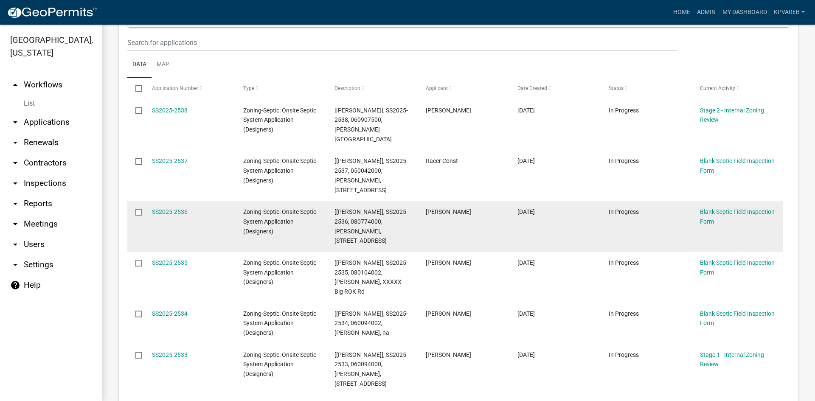
scroll to position [127, 0]
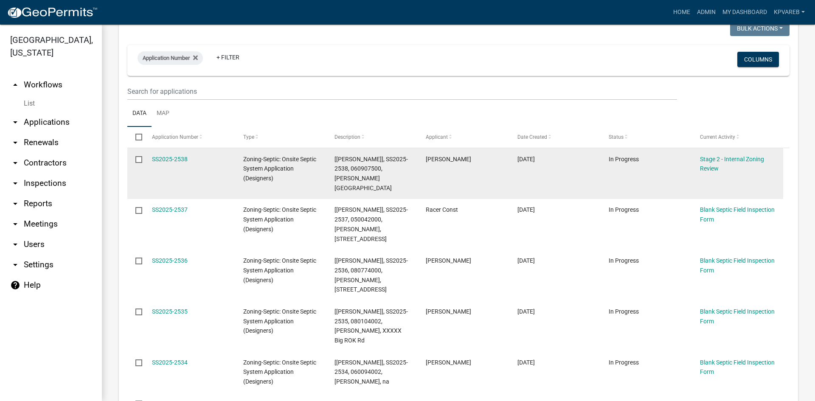
click at [432, 170] on datatable-body-cell "[PERSON_NAME]" at bounding box center [463, 173] width 91 height 51
click at [176, 158] on link "SS2025-2538" at bounding box center [170, 159] width 36 height 7
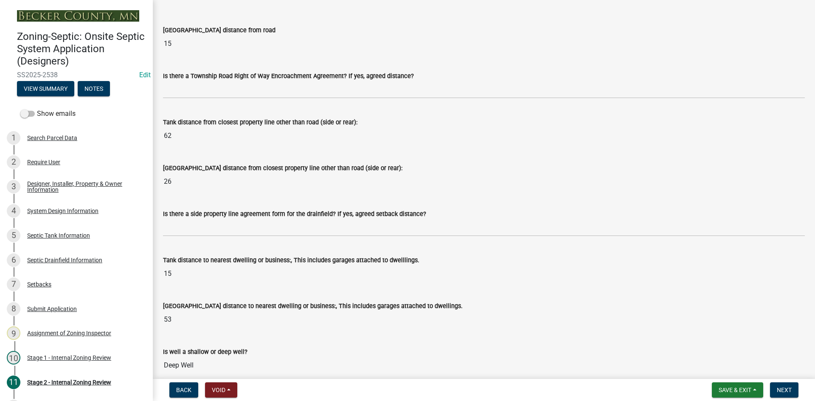
scroll to position [722, 0]
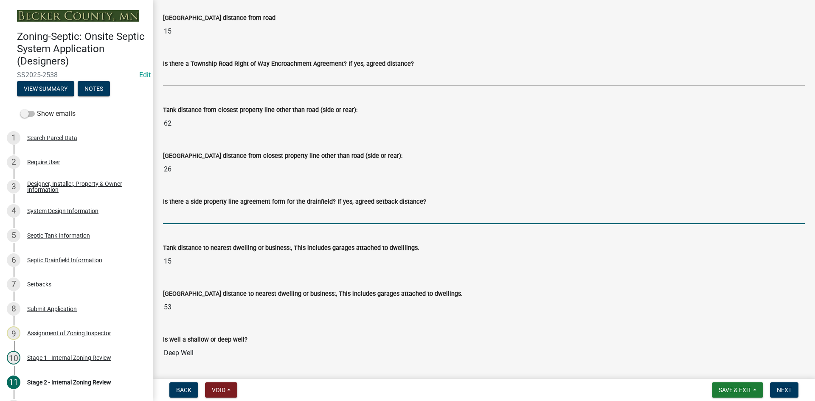
click at [199, 219] on input "Is there a side property line agreement form for the drainfield? If yes, agreed…" at bounding box center [484, 215] width 642 height 17
click at [200, 219] on input "Is there a side property line agreement form for the drainfield? If yes, agreed…" at bounding box center [484, 215] width 642 height 17
click at [197, 215] on input "Is there a side property line agreement form for the drainfield? If yes, agreed…" at bounding box center [484, 215] width 642 height 17
type input "na"
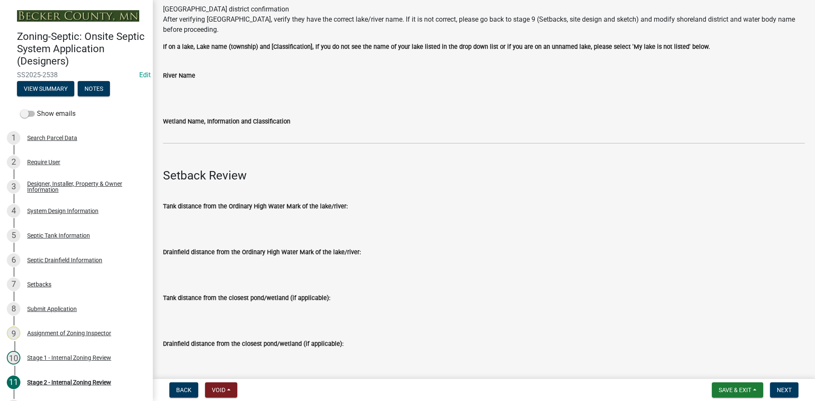
scroll to position [0, 0]
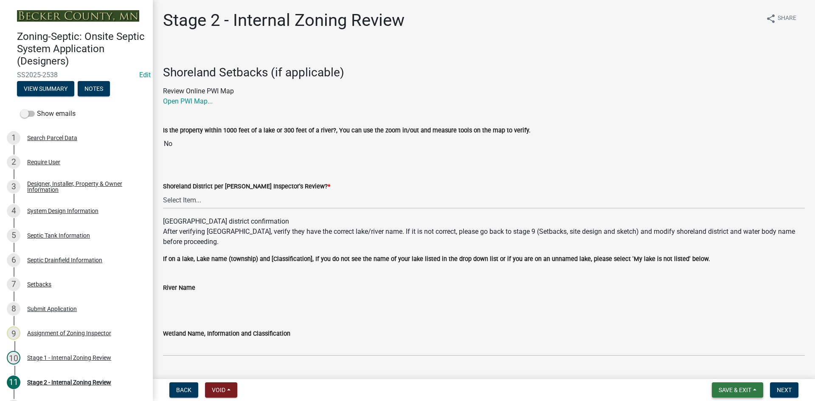
click at [725, 392] on span "Save & Exit" at bounding box center [735, 390] width 33 height 7
click at [728, 371] on button "Save & Exit" at bounding box center [729, 368] width 68 height 20
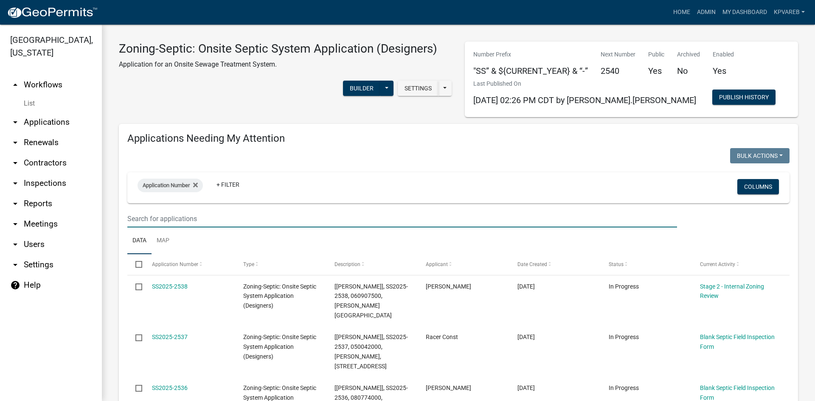
click at [138, 215] on input "text" at bounding box center [402, 218] width 550 height 17
click at [153, 213] on input "text" at bounding box center [402, 218] width 550 height 17
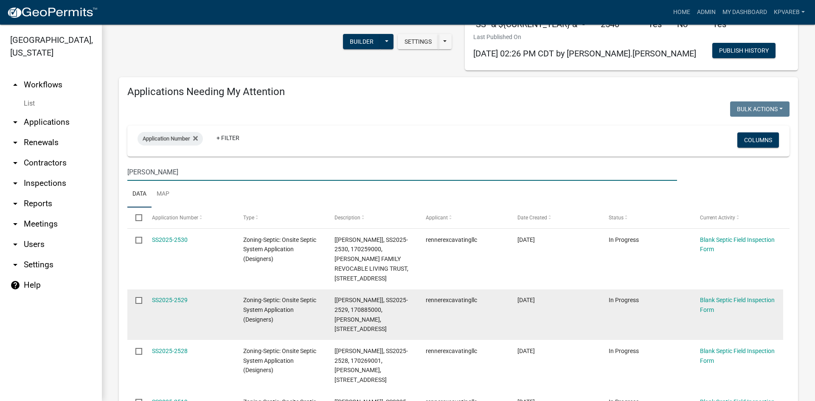
scroll to position [127, 0]
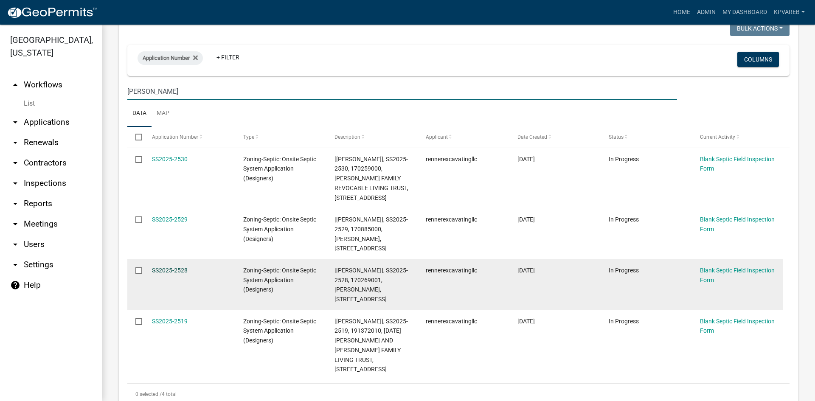
type input "[PERSON_NAME]"
click at [178, 274] on link "SS2025-2528" at bounding box center [170, 270] width 36 height 7
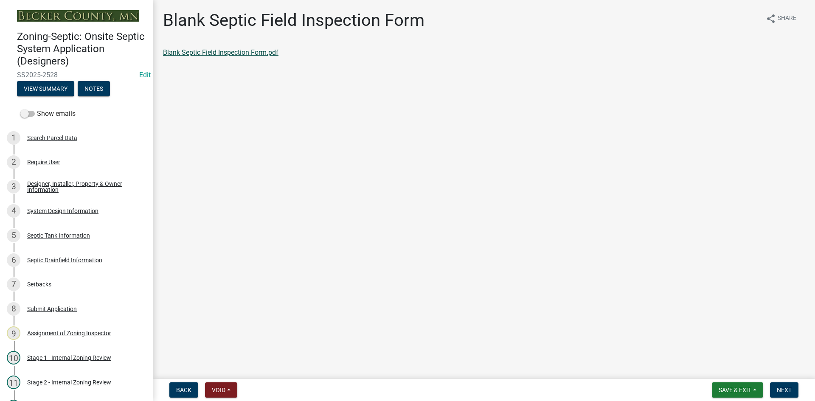
click at [266, 48] on link "Blank Septic Field Inspection Form.pdf" at bounding box center [220, 52] width 115 height 8
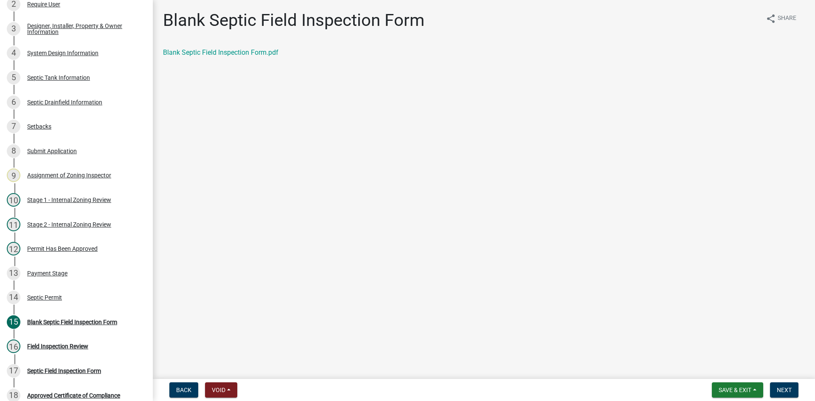
scroll to position [163, 0]
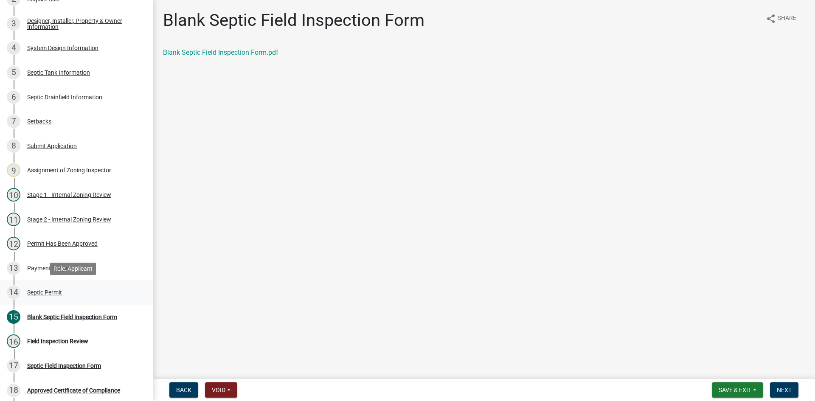
click at [48, 290] on div "Septic Permit" at bounding box center [44, 292] width 35 height 6
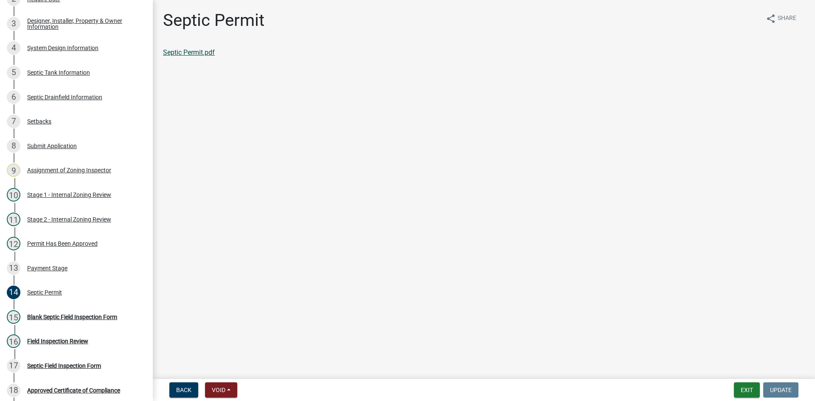
click at [205, 54] on link "Septic Permit.pdf" at bounding box center [189, 52] width 52 height 8
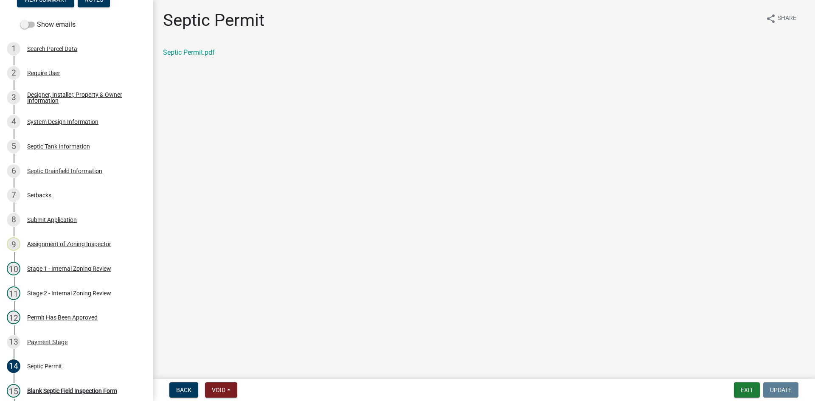
scroll to position [65, 0]
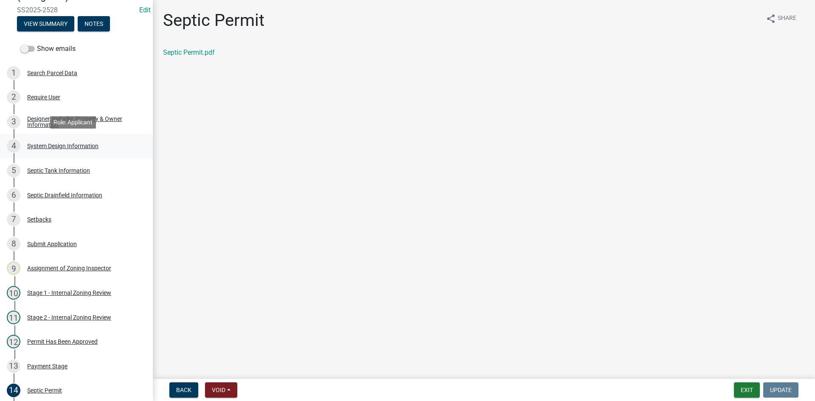
click at [78, 143] on div "System Design Information" at bounding box center [62, 146] width 71 height 6
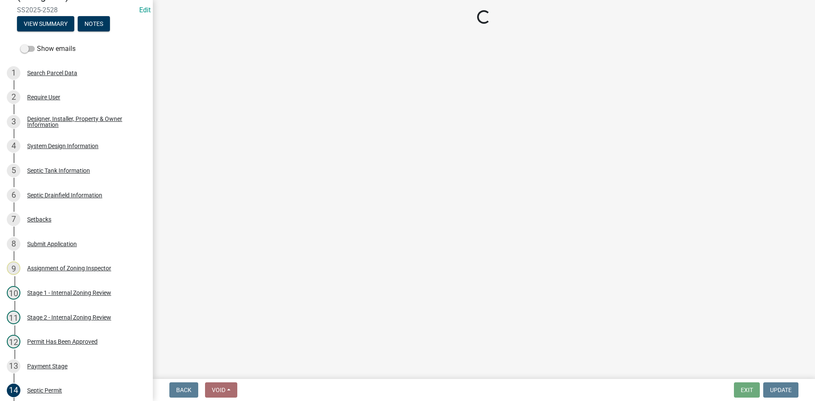
select select "55497d75-c43f-4635-a730-e0737ce05d56"
select select "25258e87-3ef9-4f1c-a5f1-75a1d463abfb"
select select "011fbff4-a41d-4a75-9bd8-71c7e6c69e0d"
select select "85fdfef2-2683-4311-b5d5-5505f6411127"
select select "ba735beb-519e-40f0-ae20-62d65fc4c46b"
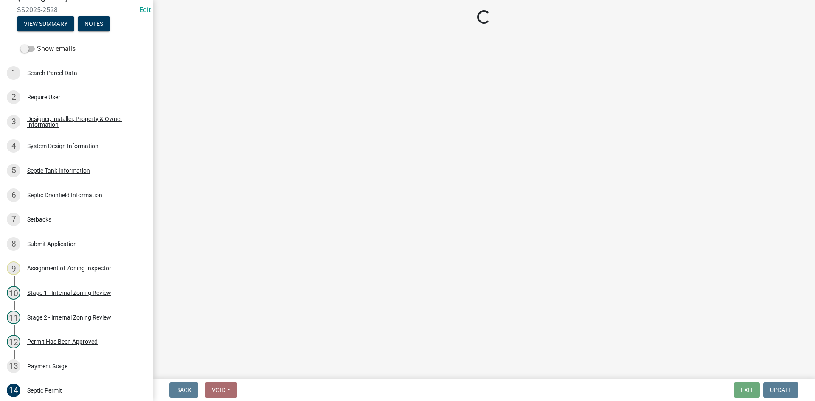
select select "ef698bf5-6172-44c1-9ffb-522c07469aed"
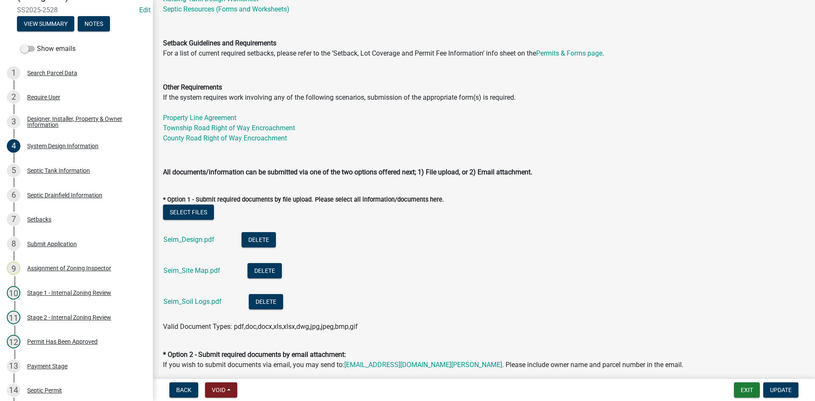
scroll to position [297, 0]
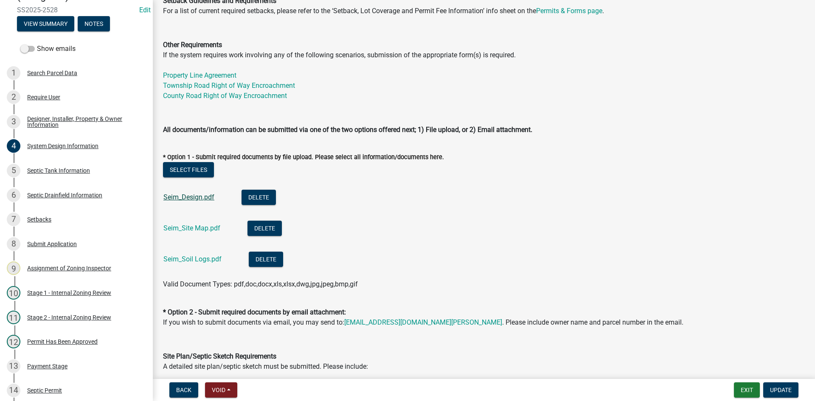
click at [190, 195] on link "Seim_Design.pdf" at bounding box center [188, 197] width 51 height 8
click at [197, 228] on link "Seim_Site Map.pdf" at bounding box center [191, 228] width 57 height 8
click at [202, 258] on link "Seim_Soil Logs.pdf" at bounding box center [192, 259] width 58 height 8
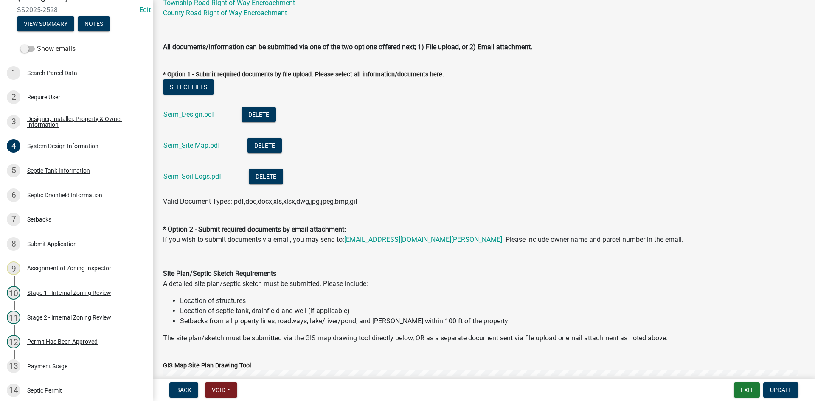
scroll to position [382, 0]
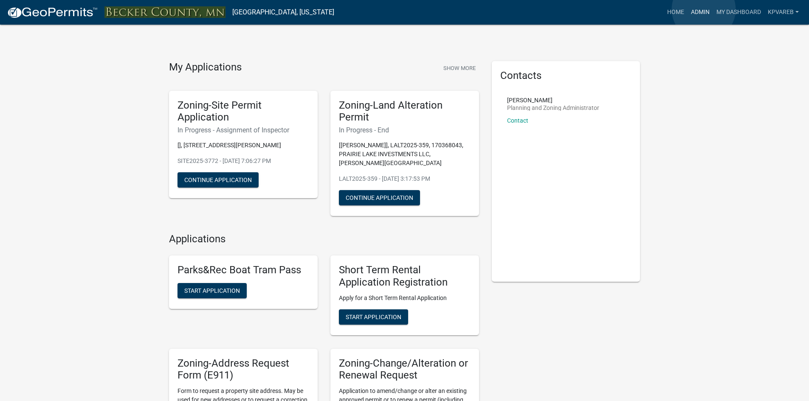
click at [703, 9] on link "Admin" at bounding box center [699, 12] width 25 height 16
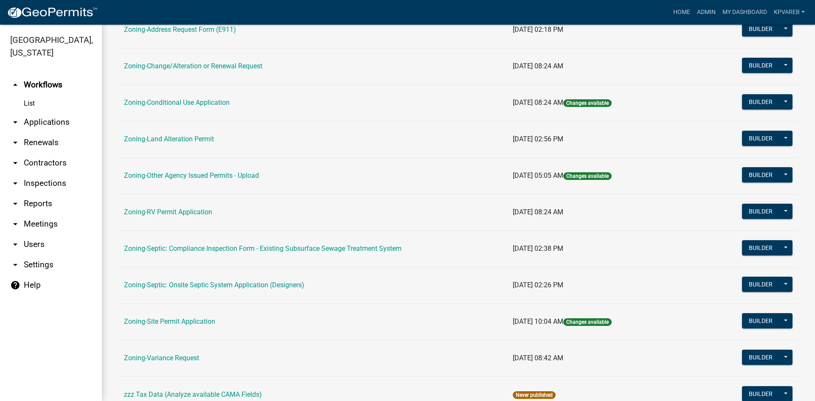
scroll to position [244, 0]
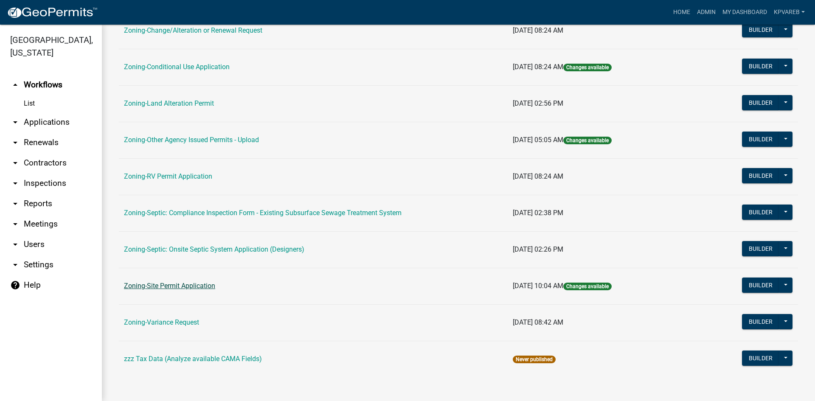
click at [193, 289] on link "Zoning-Site Permit Application" at bounding box center [169, 286] width 91 height 8
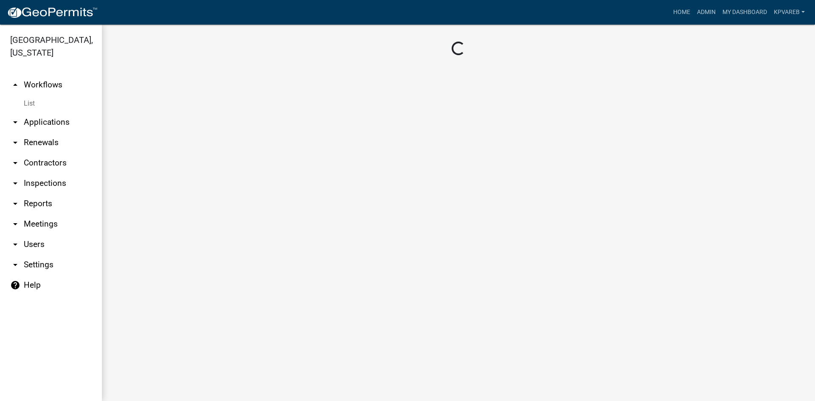
click at [194, 289] on main "Loading..." at bounding box center [458, 213] width 713 height 376
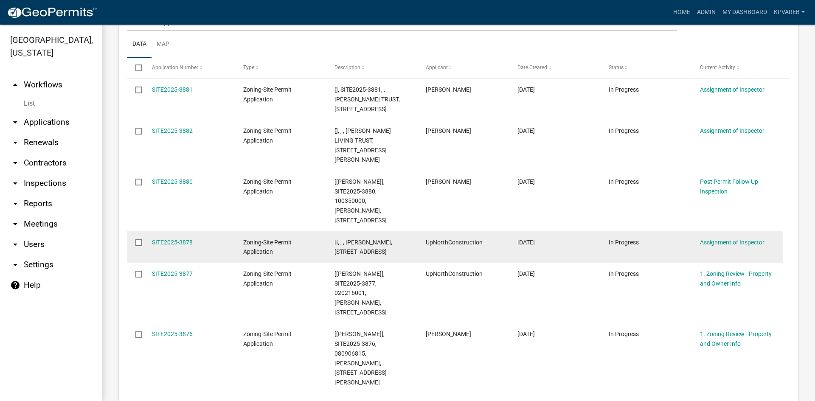
scroll to position [42, 0]
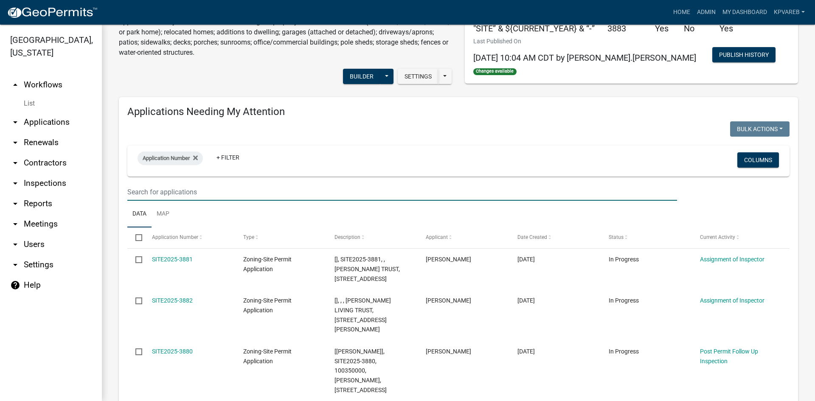
click at [146, 194] on input "text" at bounding box center [402, 191] width 550 height 17
paste input "100096001"
type input "100096001"
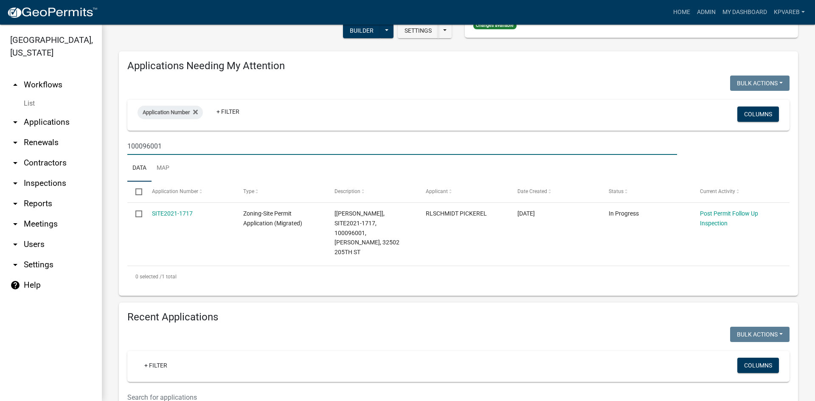
scroll to position [212, 0]
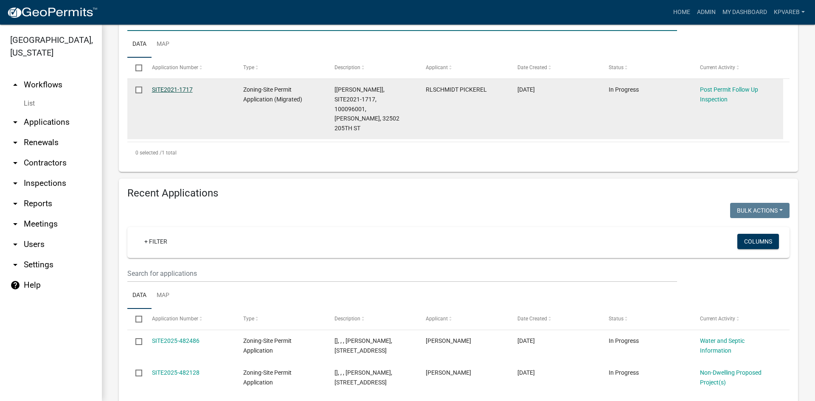
click at [177, 88] on link "SITE2021-1717" at bounding box center [172, 89] width 41 height 7
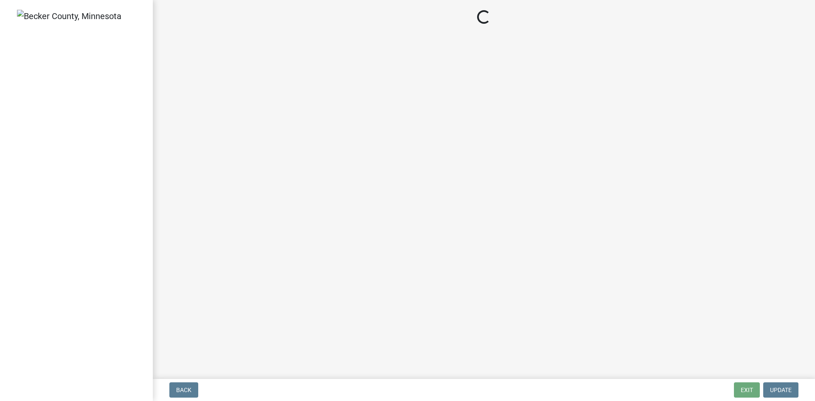
click at [177, 88] on main "Loading..." at bounding box center [484, 188] width 662 height 376
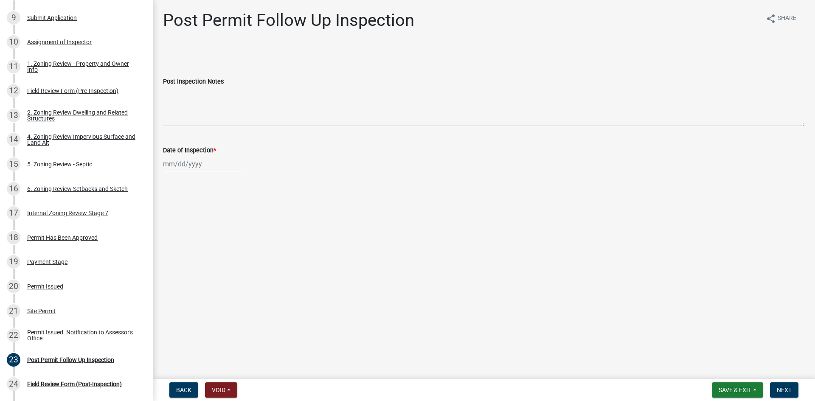
scroll to position [285, 0]
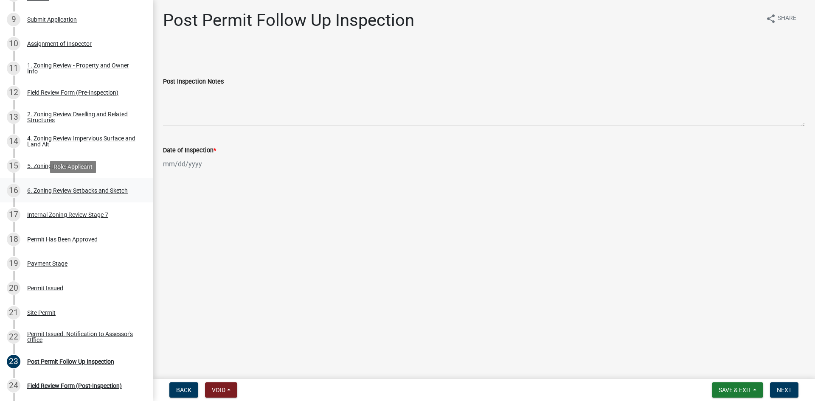
click at [85, 191] on div "6. Zoning Review Setbacks and Sketch" at bounding box center [77, 191] width 101 height 6
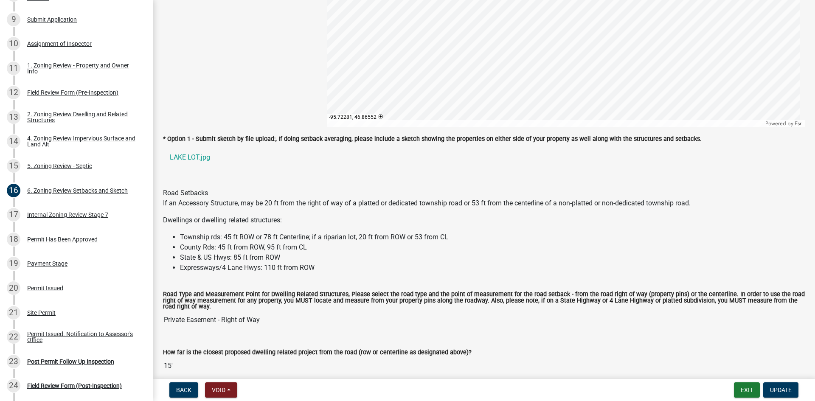
scroll to position [722, 0]
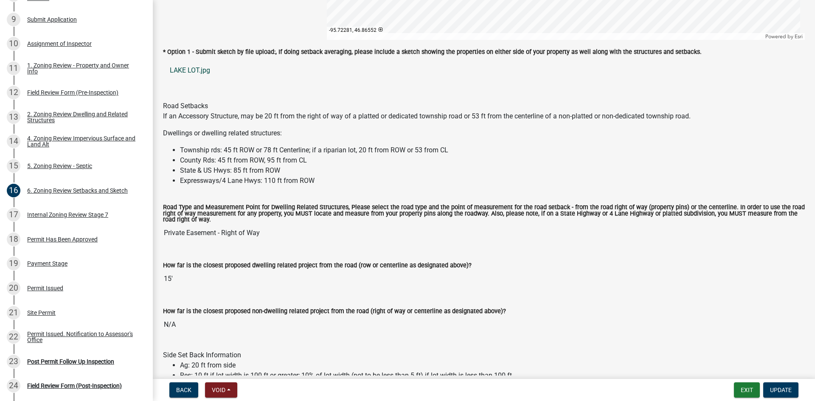
click at [200, 70] on link "LAKE LOT.jpg" at bounding box center [484, 70] width 642 height 20
